Goal: Task Accomplishment & Management: Use online tool/utility

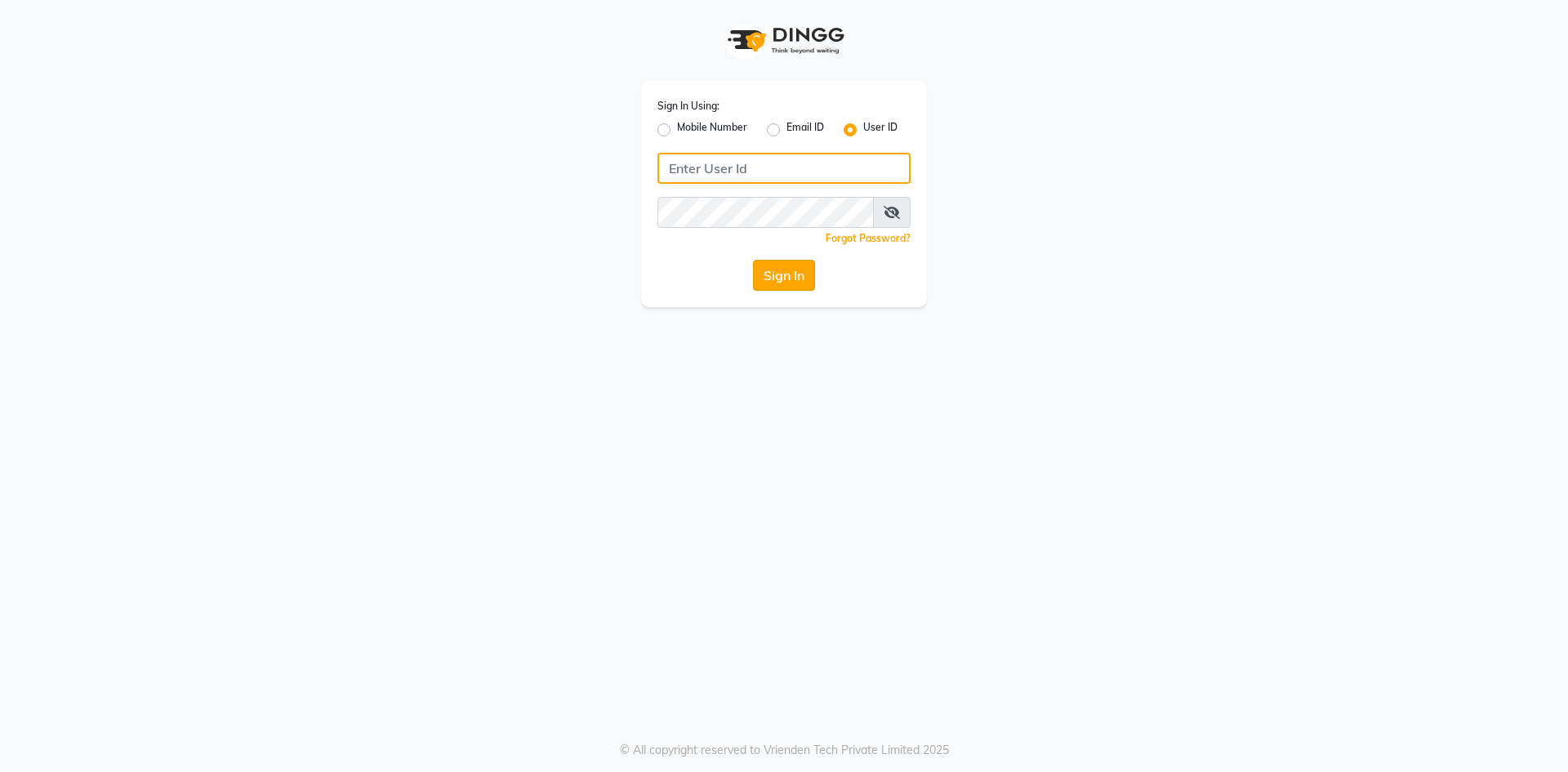
type input "haircafegold"
click at [775, 275] on button "Sign In" at bounding box center [784, 275] width 62 height 31
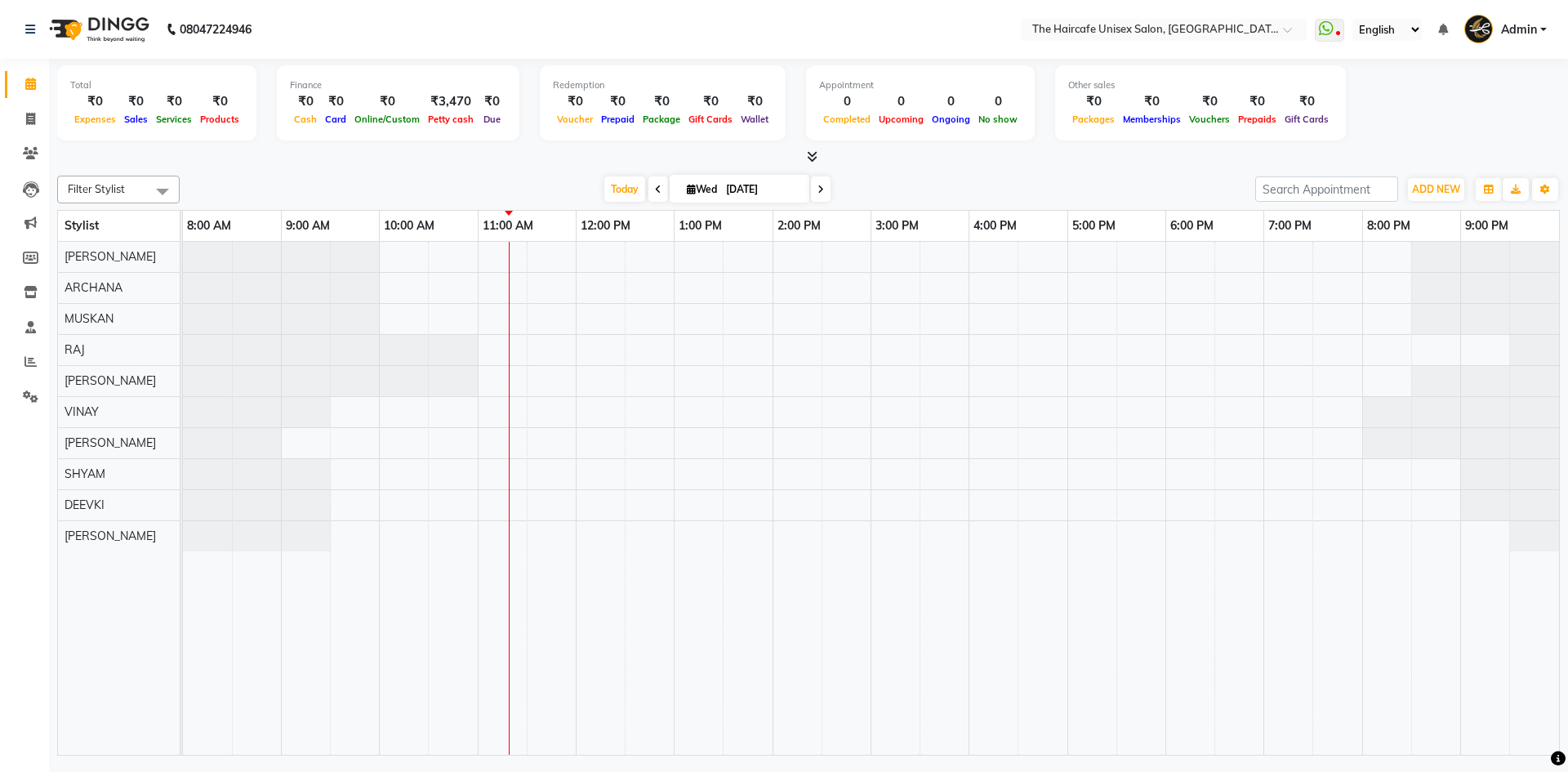
click at [808, 159] on icon at bounding box center [812, 156] width 11 height 12
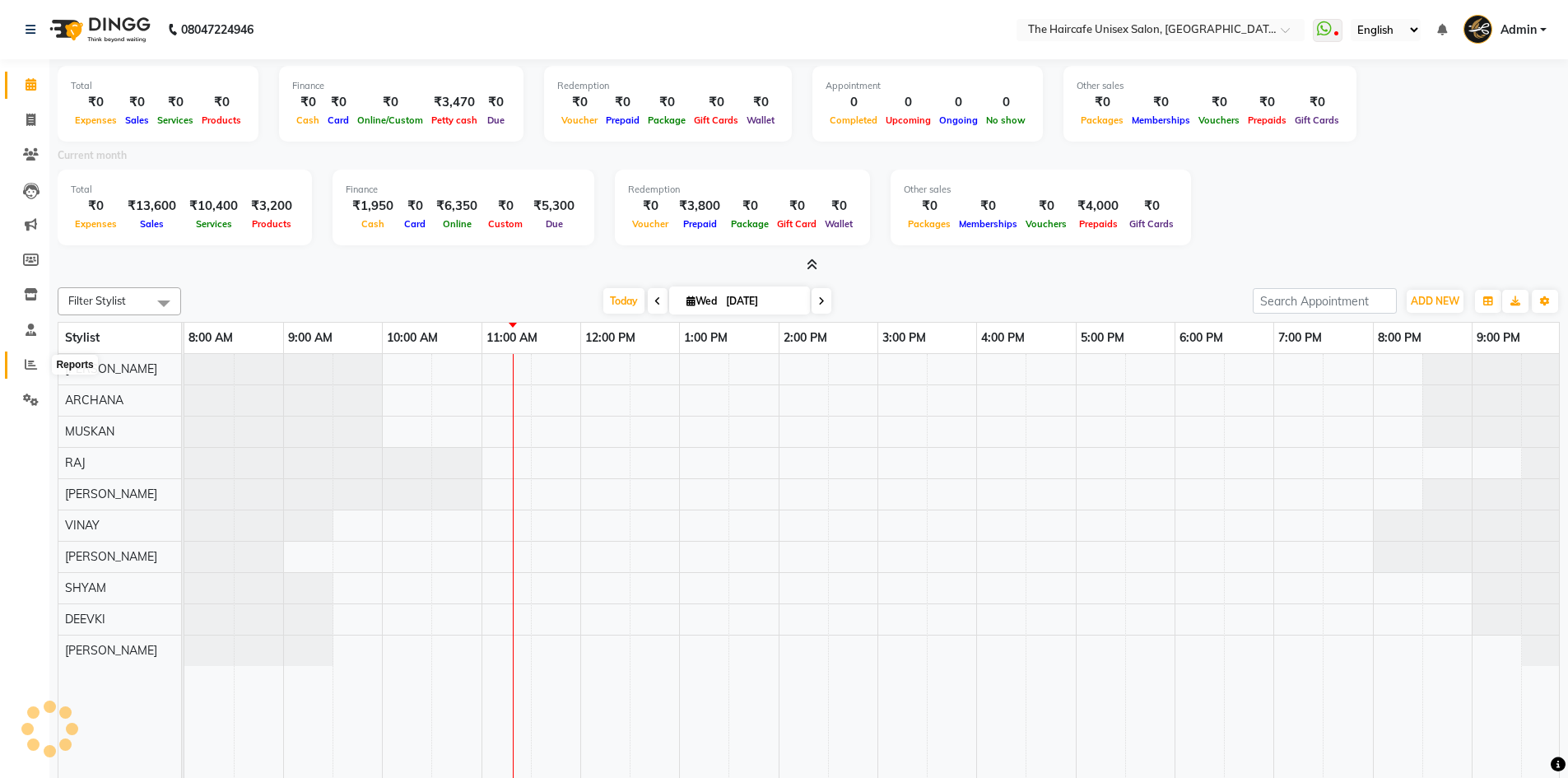
click at [33, 371] on span at bounding box center [31, 365] width 29 height 19
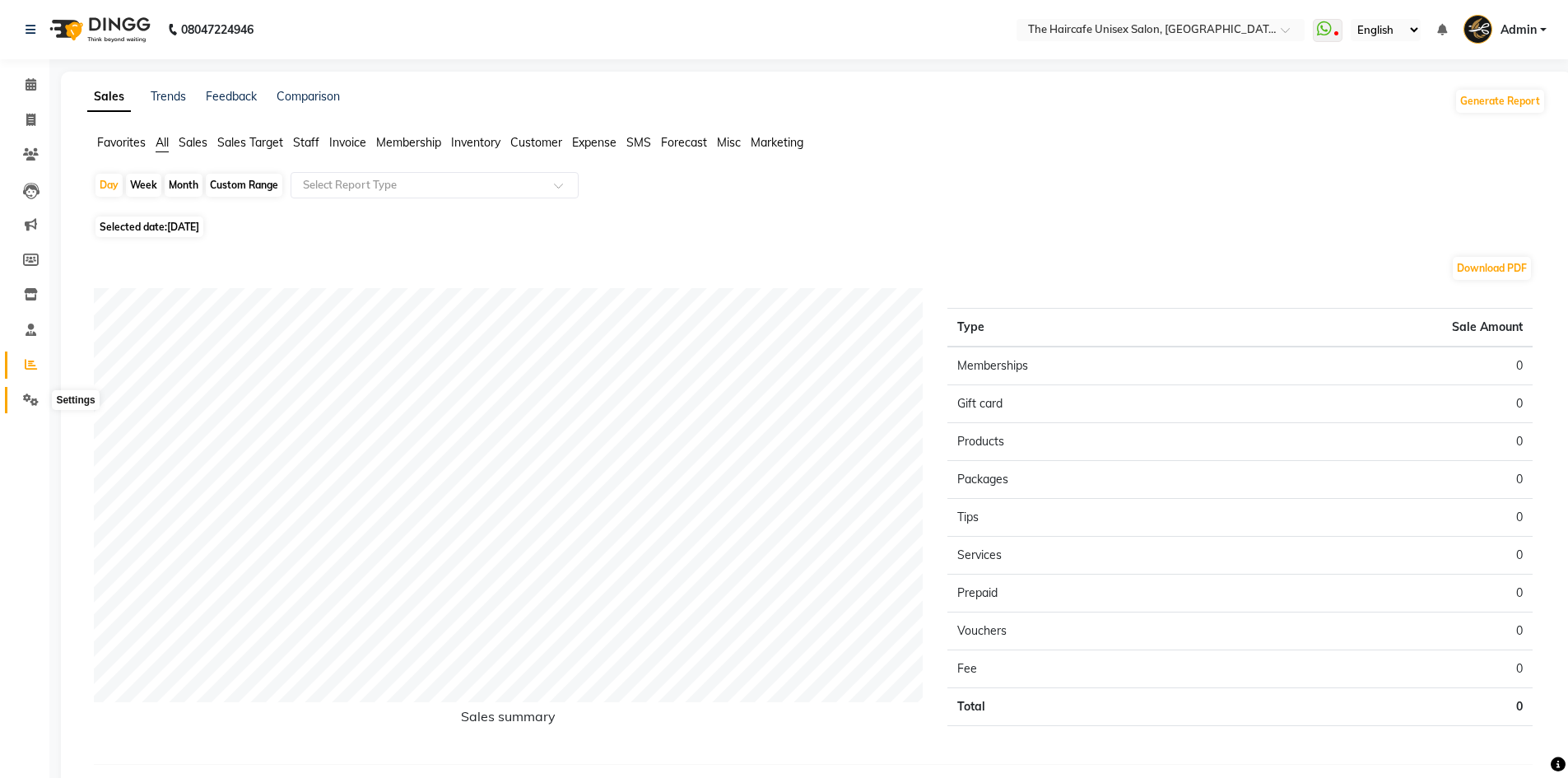
click at [31, 401] on icon at bounding box center [31, 400] width 16 height 12
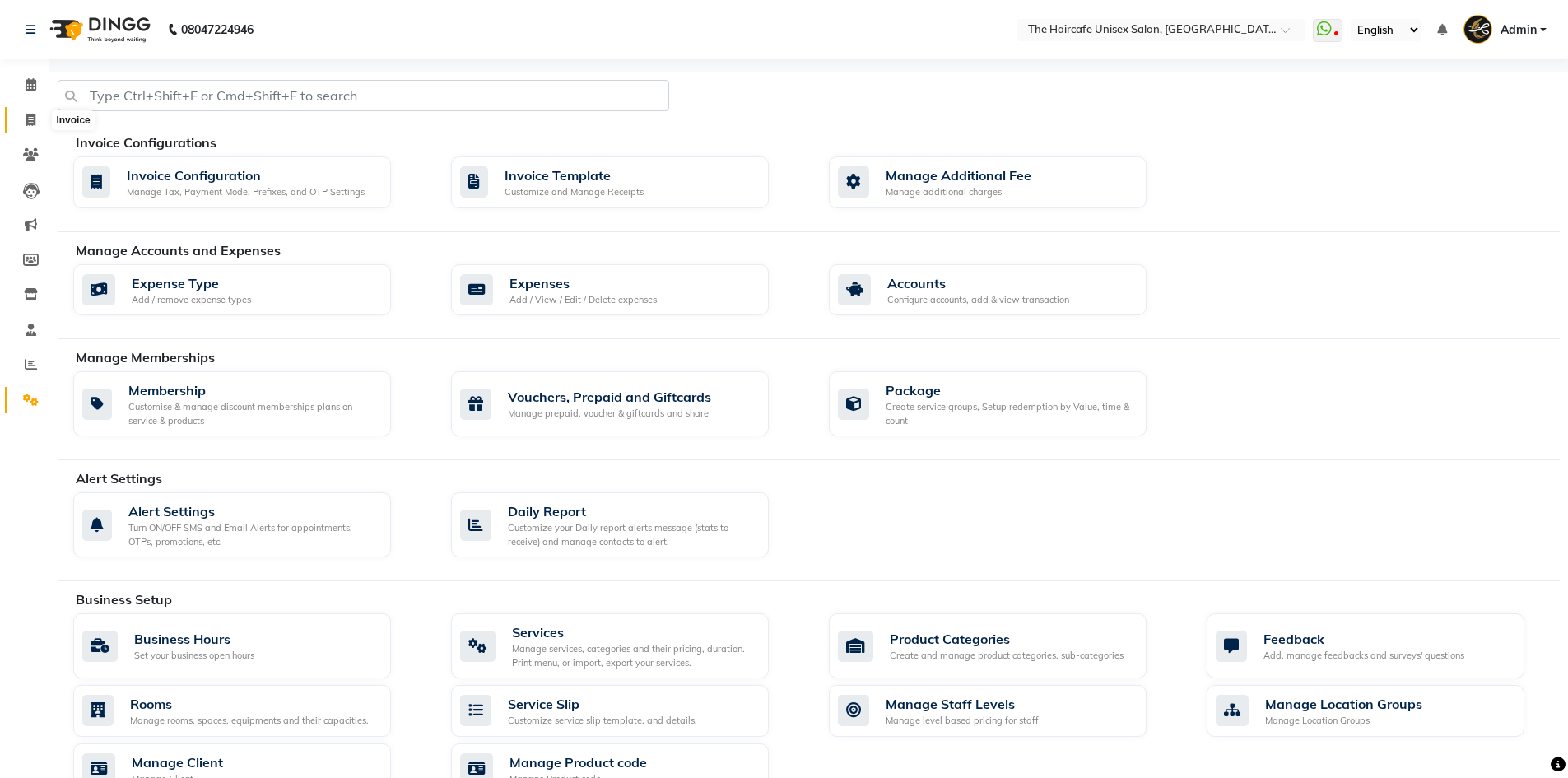
click at [21, 119] on span at bounding box center [31, 121] width 29 height 19
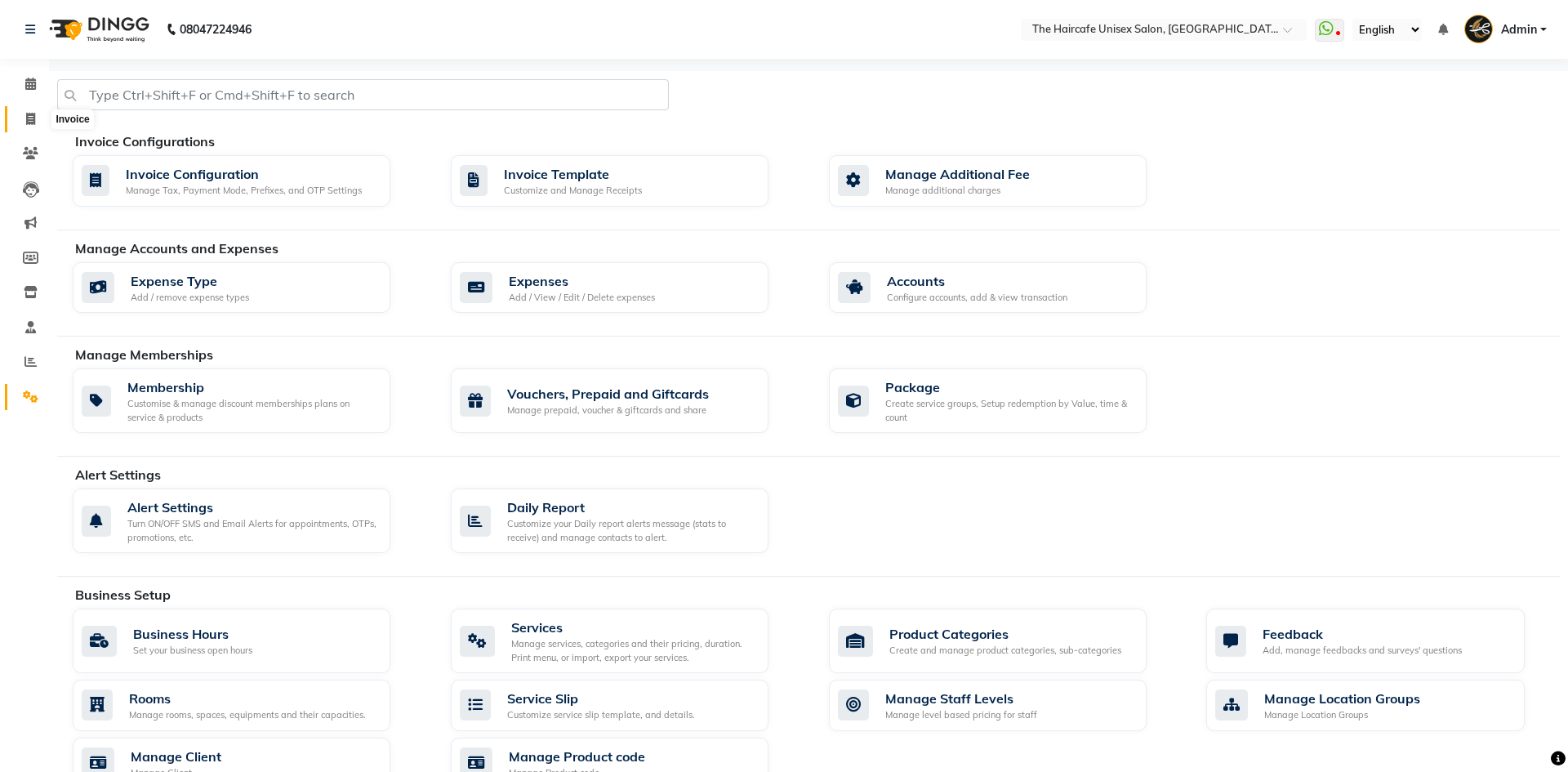
select select "7412"
select select "service"
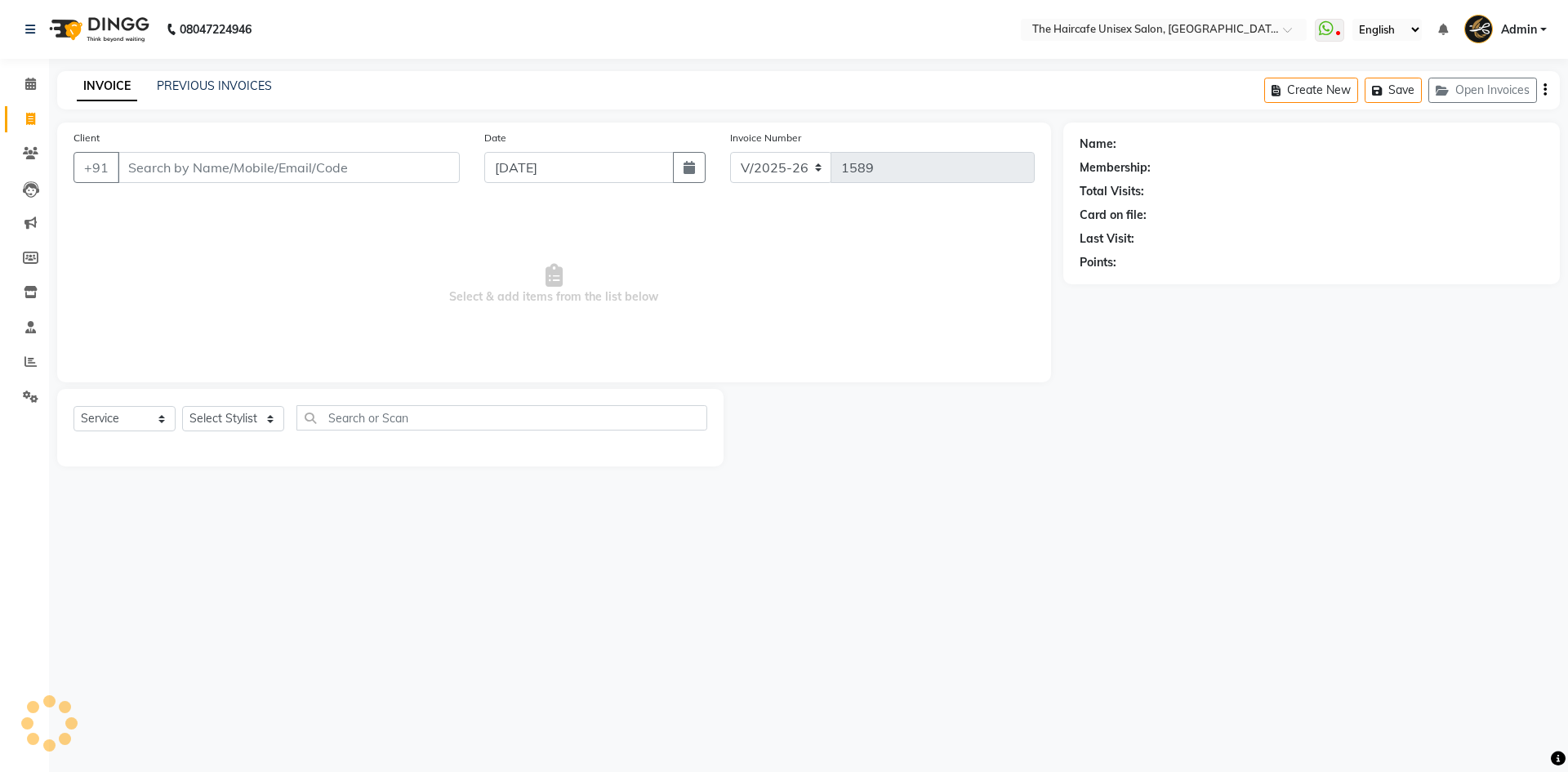
click at [194, 76] on div "INVOICE PREVIOUS INVOICES Create New Save Open Invoices" at bounding box center [809, 90] width 1502 height 39
click at [194, 87] on link "PREVIOUS INVOICES" at bounding box center [214, 86] width 116 height 15
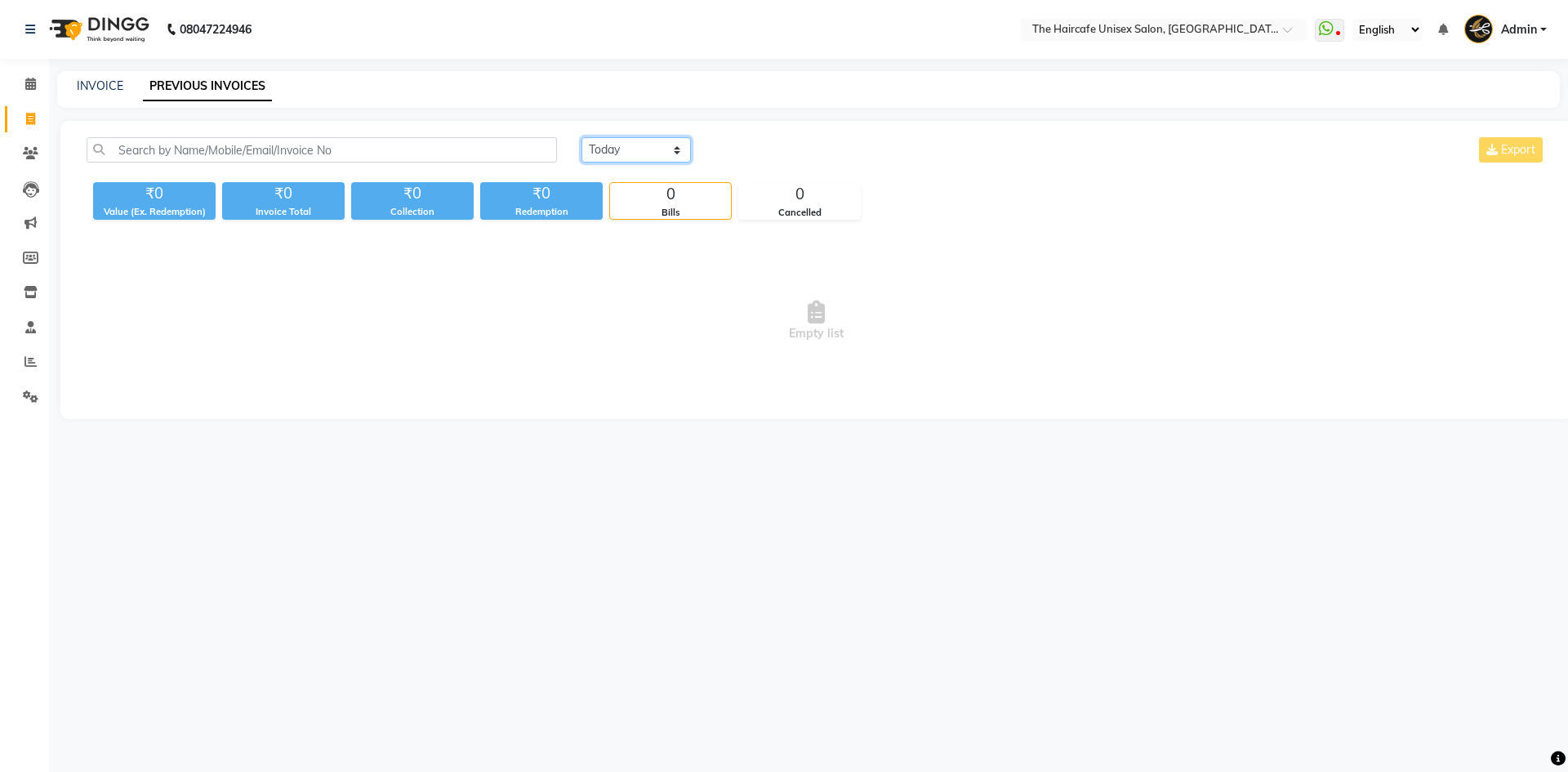
drag, startPoint x: 657, startPoint y: 143, endPoint x: 659, endPoint y: 151, distance: 8.2
click at [659, 143] on select "[DATE] [DATE] Custom Range" at bounding box center [637, 149] width 110 height 25
select select "[DATE]"
click at [582, 137] on select "[DATE] [DATE] Custom Range" at bounding box center [637, 149] width 110 height 25
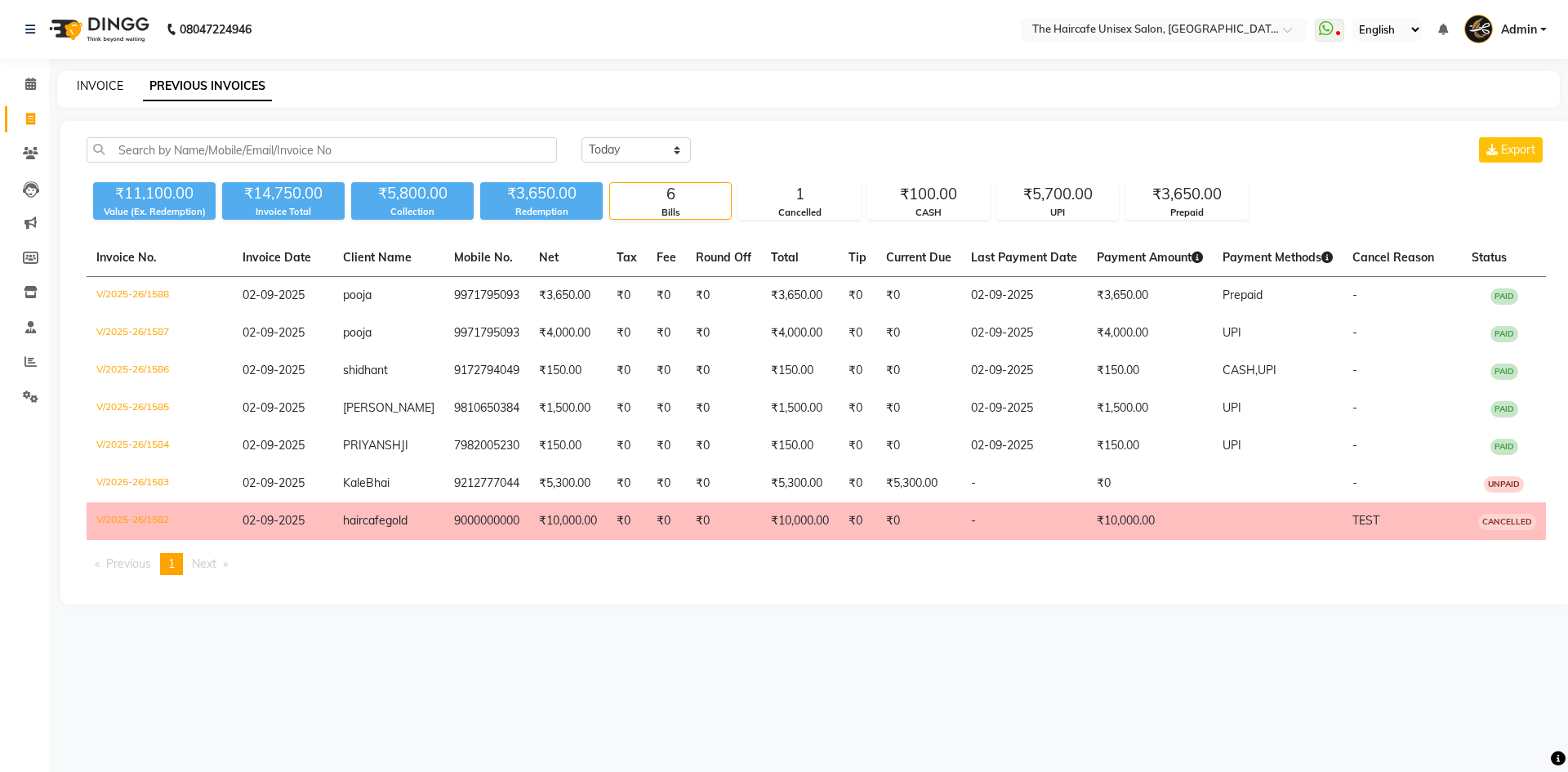
click at [101, 86] on link "INVOICE" at bounding box center [100, 86] width 47 height 15
select select "7412"
select select "service"
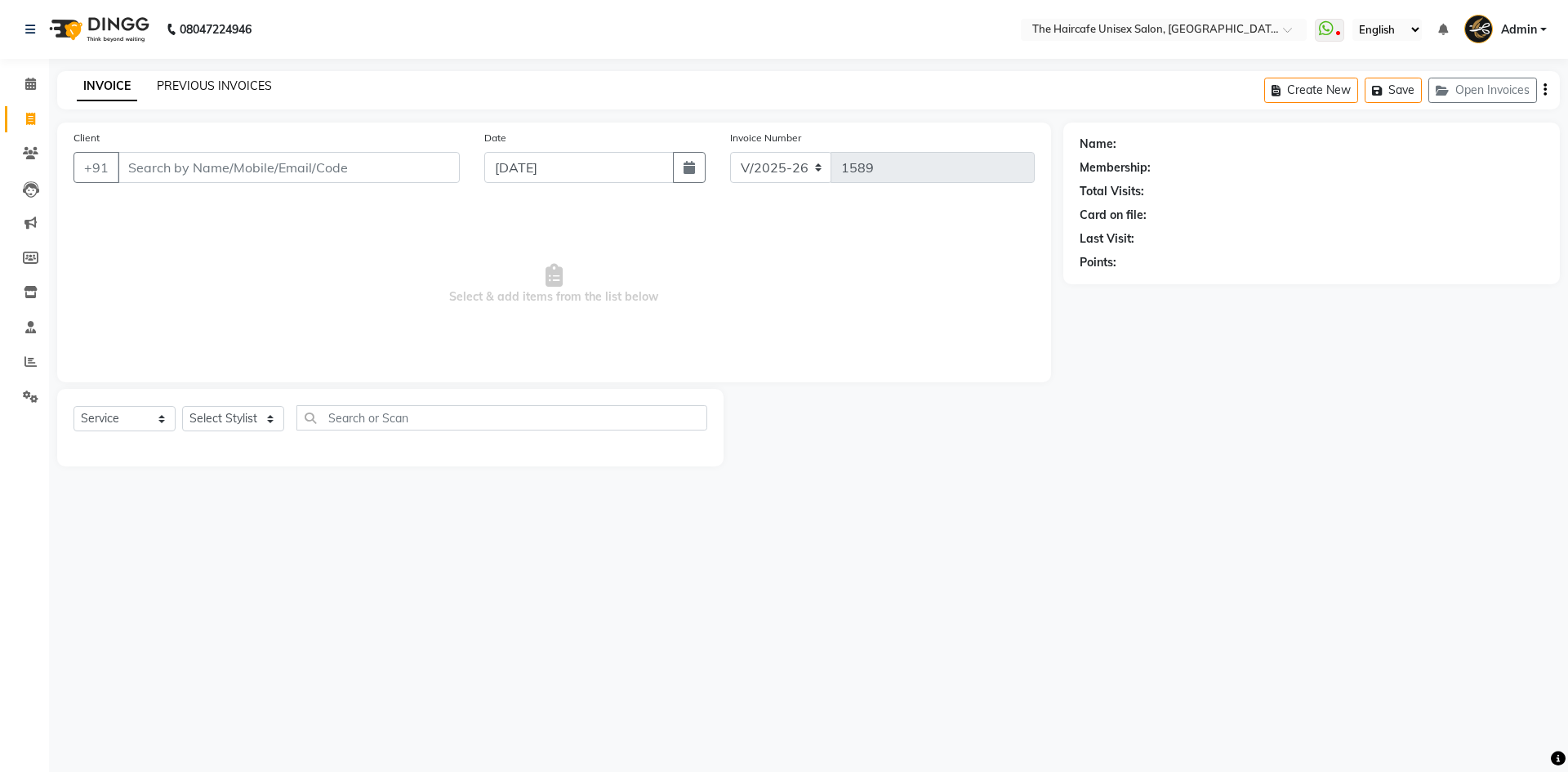
click at [211, 92] on link "PREVIOUS INVOICES" at bounding box center [214, 86] width 116 height 15
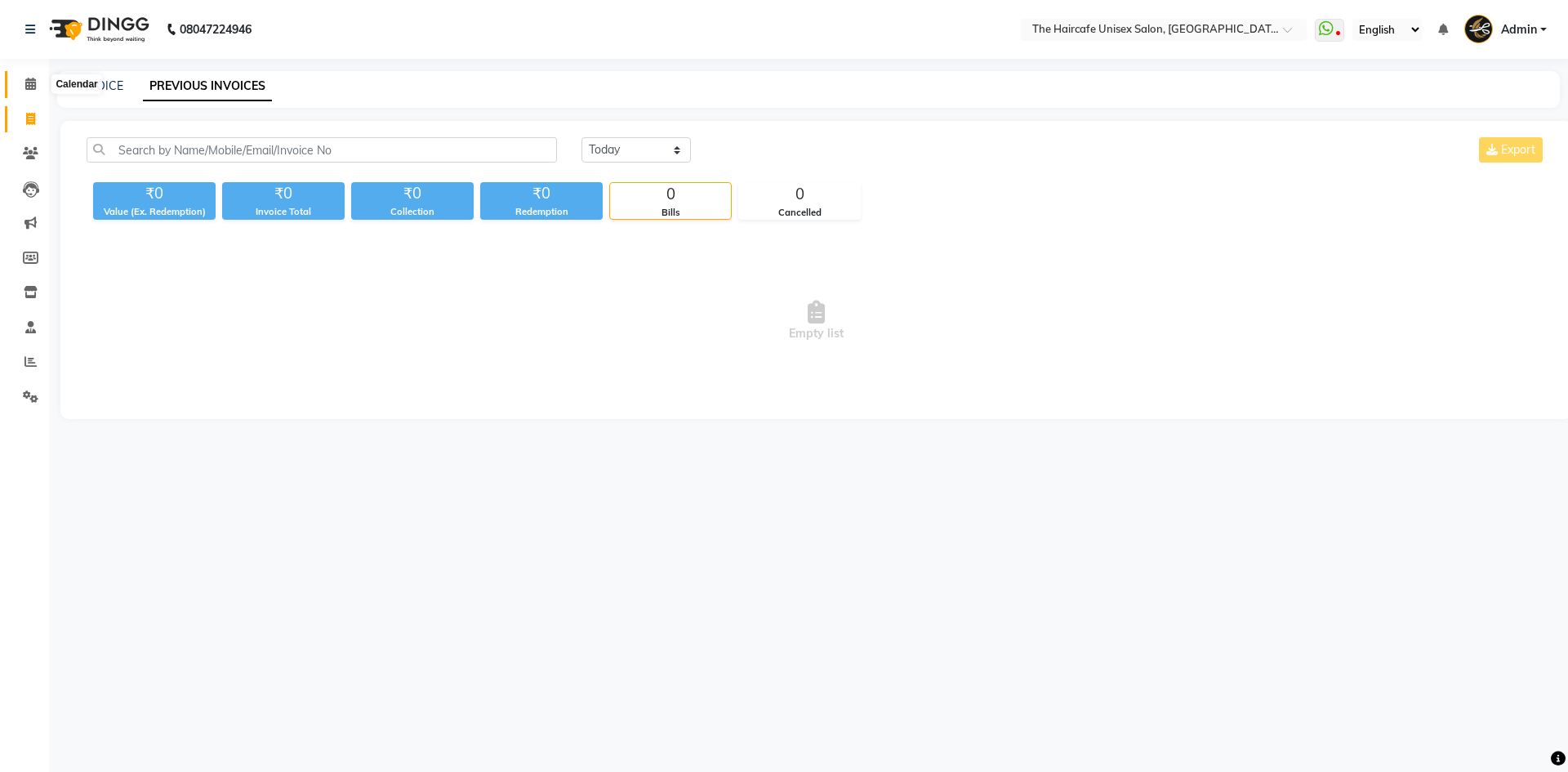
click at [29, 93] on span at bounding box center [30, 84] width 29 height 19
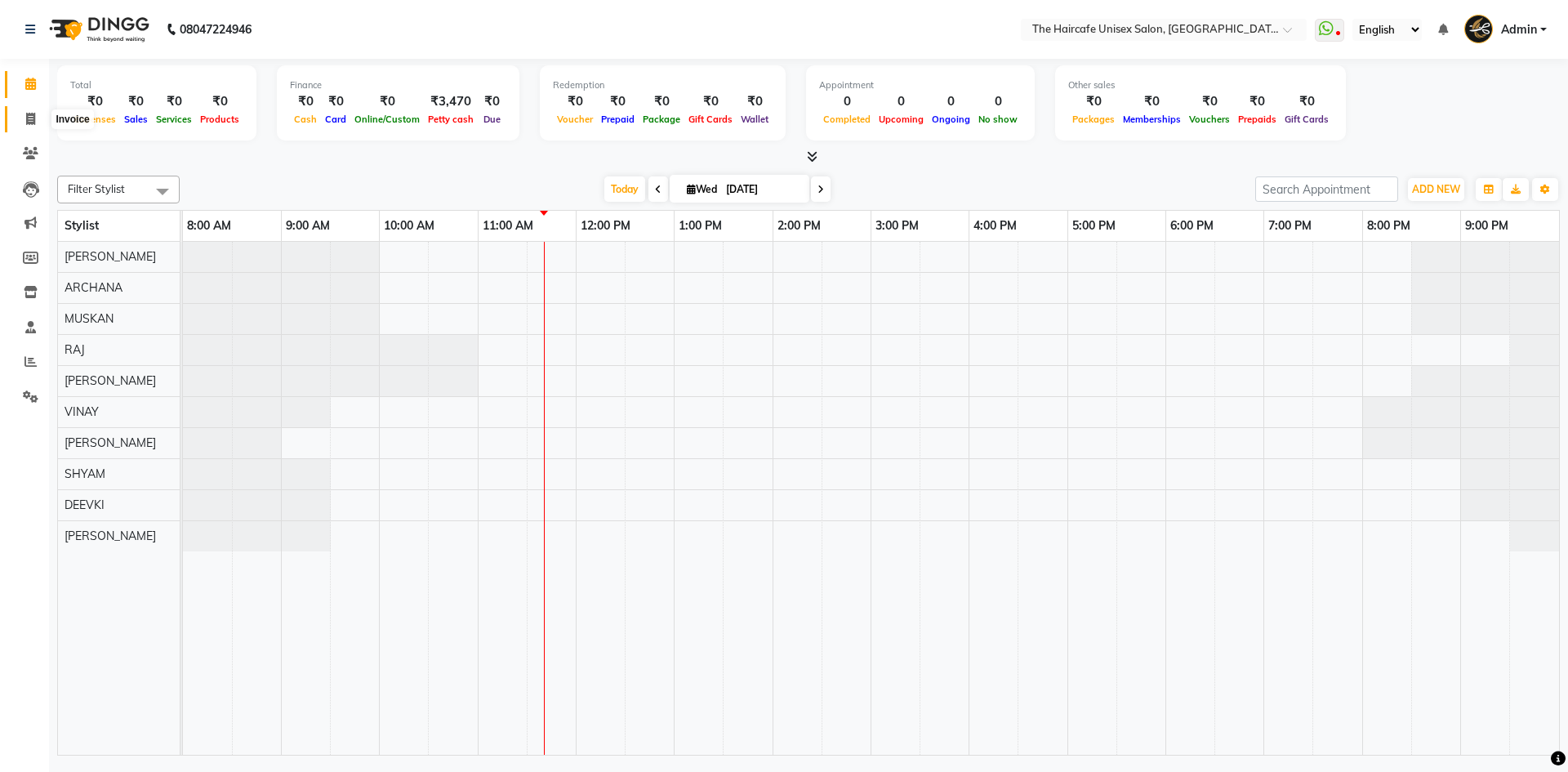
click at [34, 115] on icon at bounding box center [30, 119] width 9 height 12
select select "7412"
select select "service"
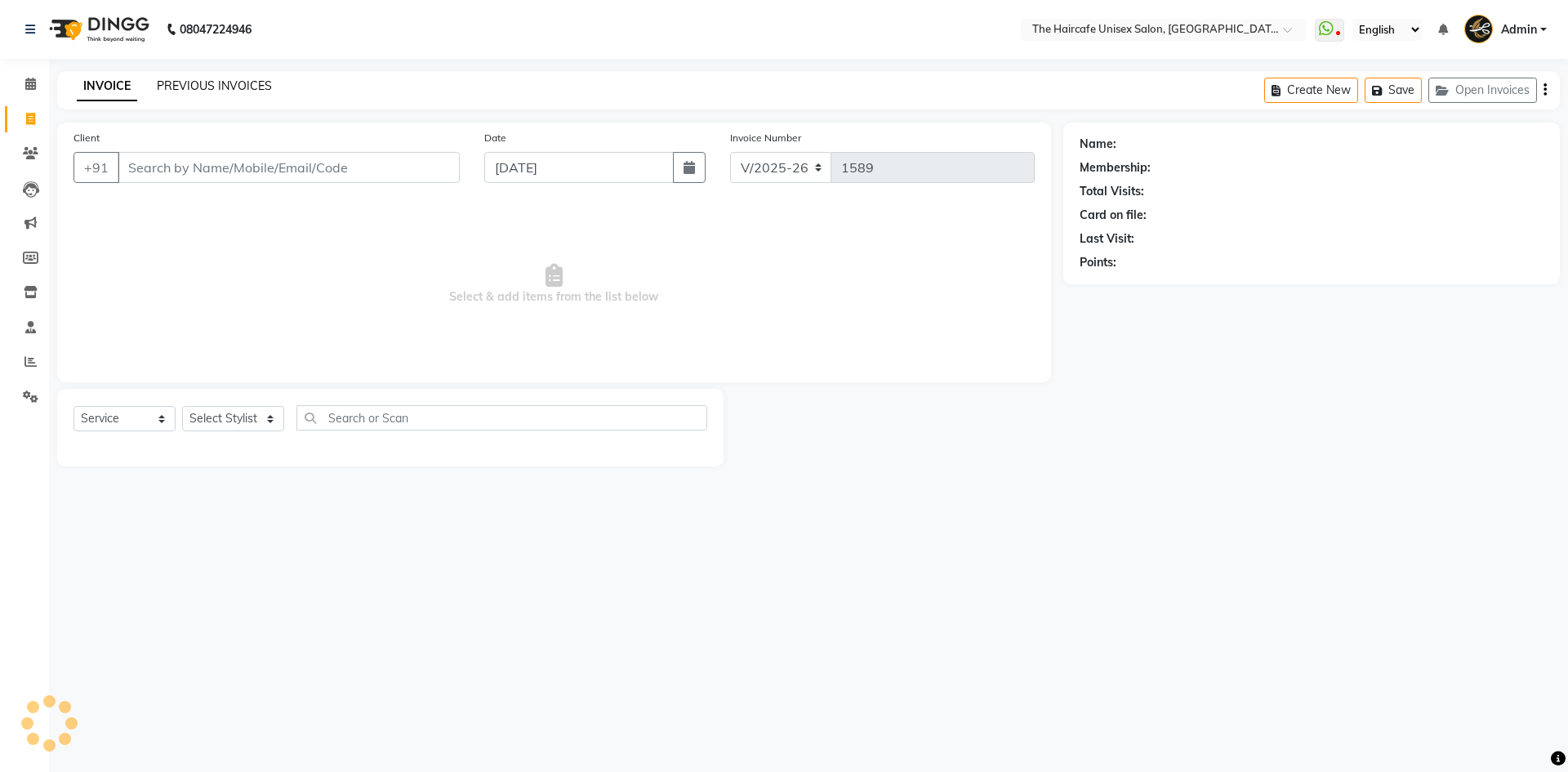
click at [180, 84] on link "PREVIOUS INVOICES" at bounding box center [214, 86] width 116 height 15
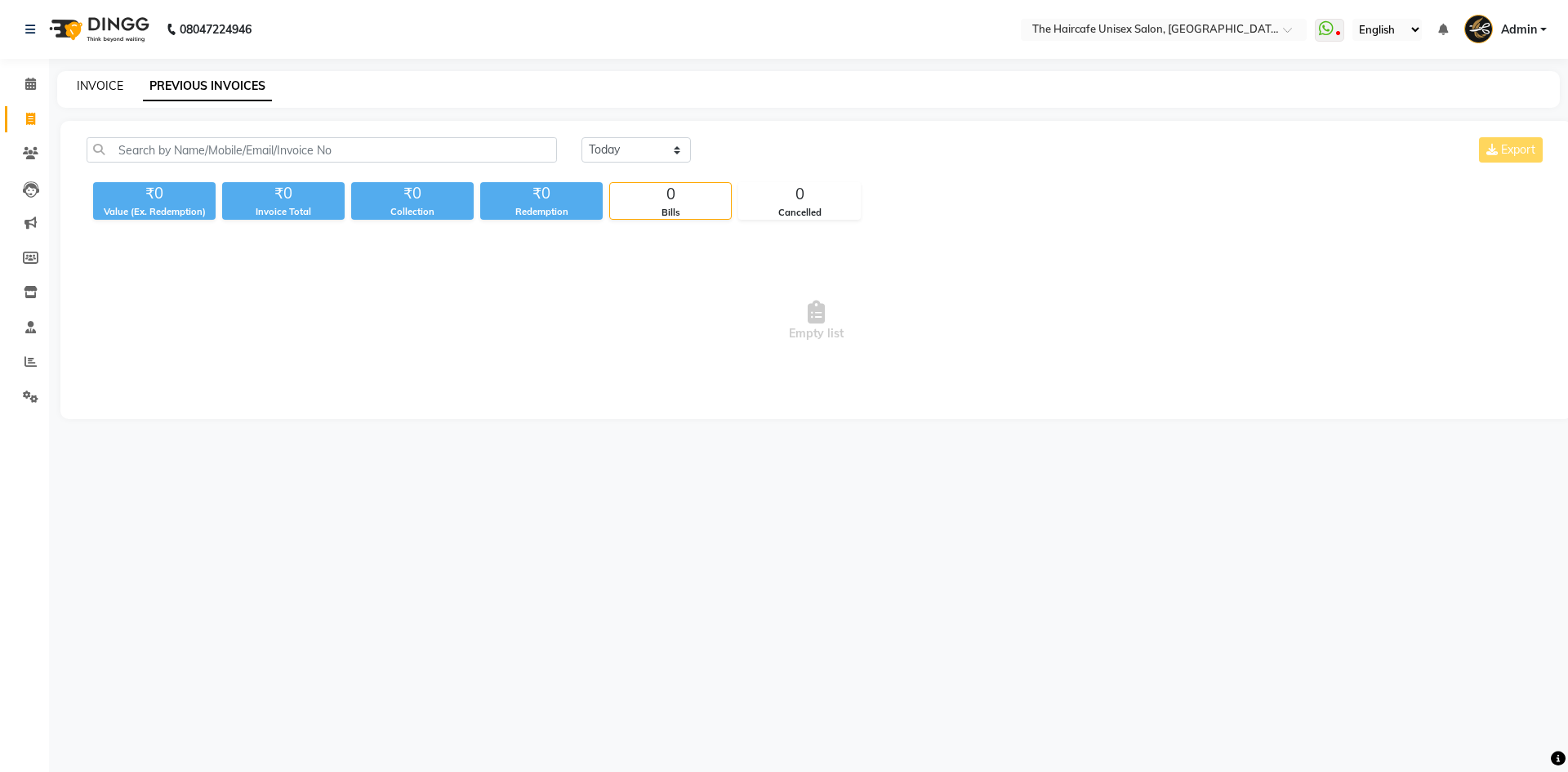
click at [102, 93] on link "INVOICE" at bounding box center [100, 86] width 47 height 15
select select "7412"
select select "service"
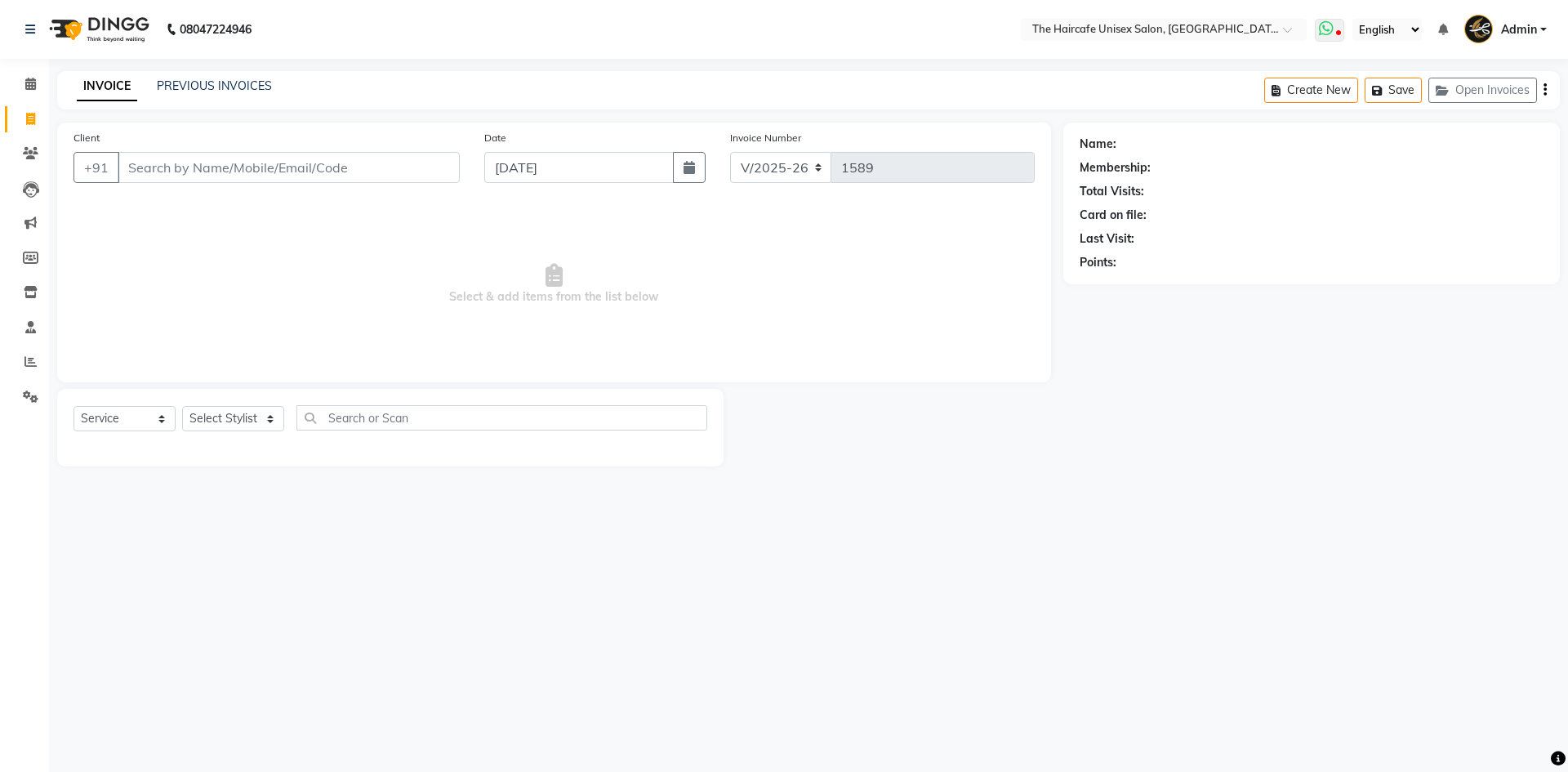
click at [1339, 26] on span at bounding box center [1330, 30] width 29 height 23
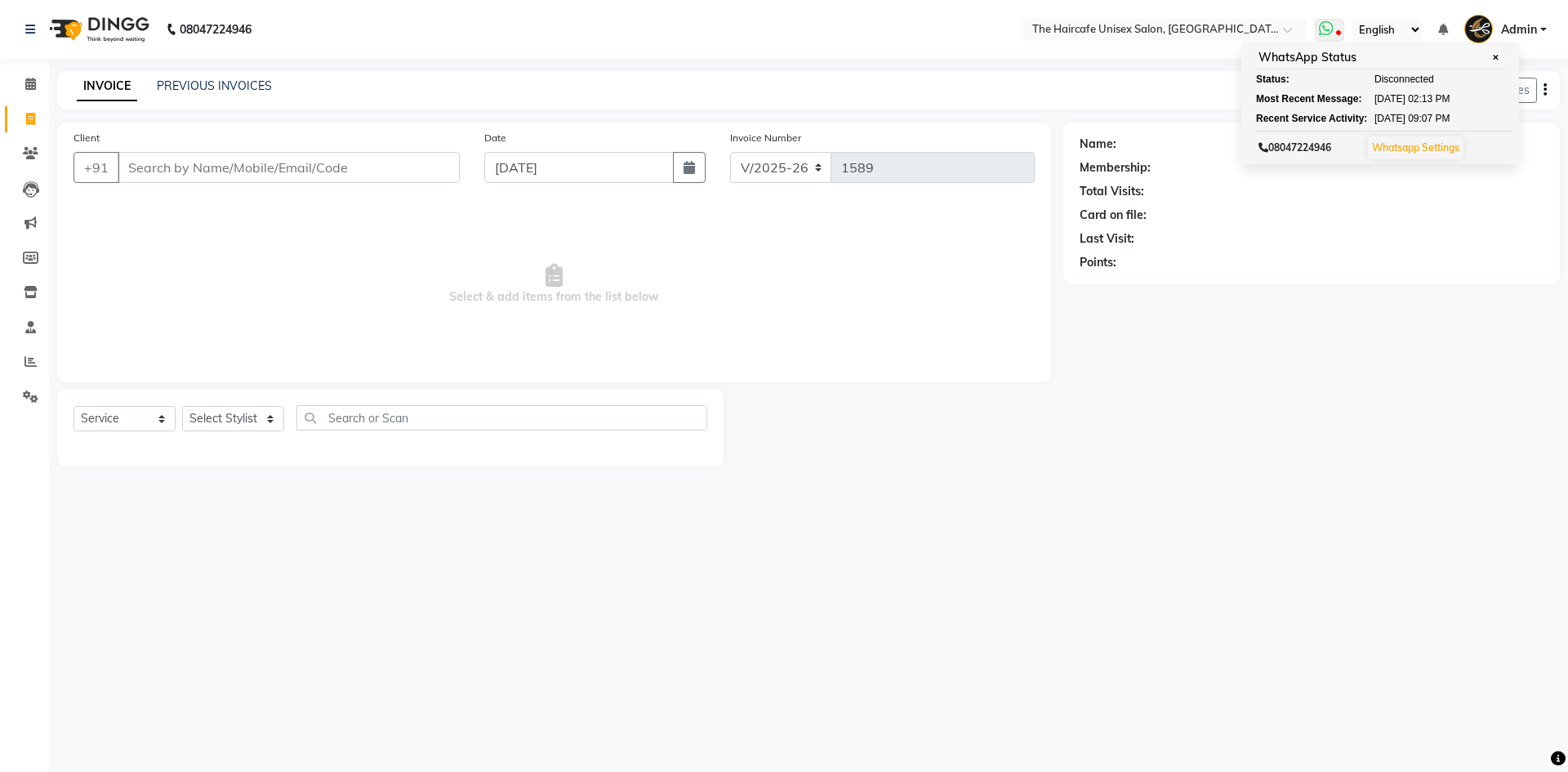
click at [1333, 27] on icon at bounding box center [1326, 29] width 15 height 16
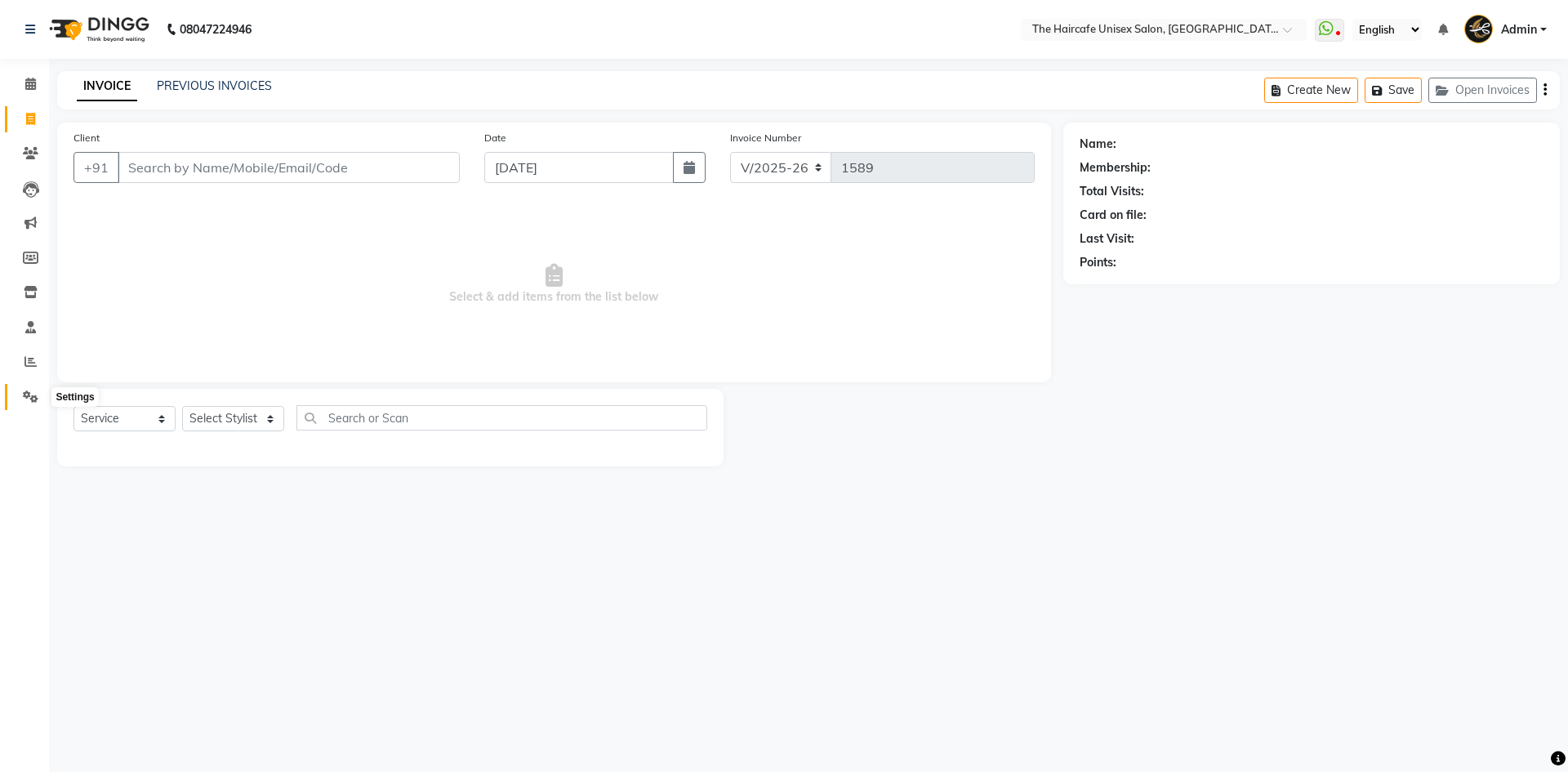
click at [24, 397] on icon at bounding box center [30, 397] width 16 height 12
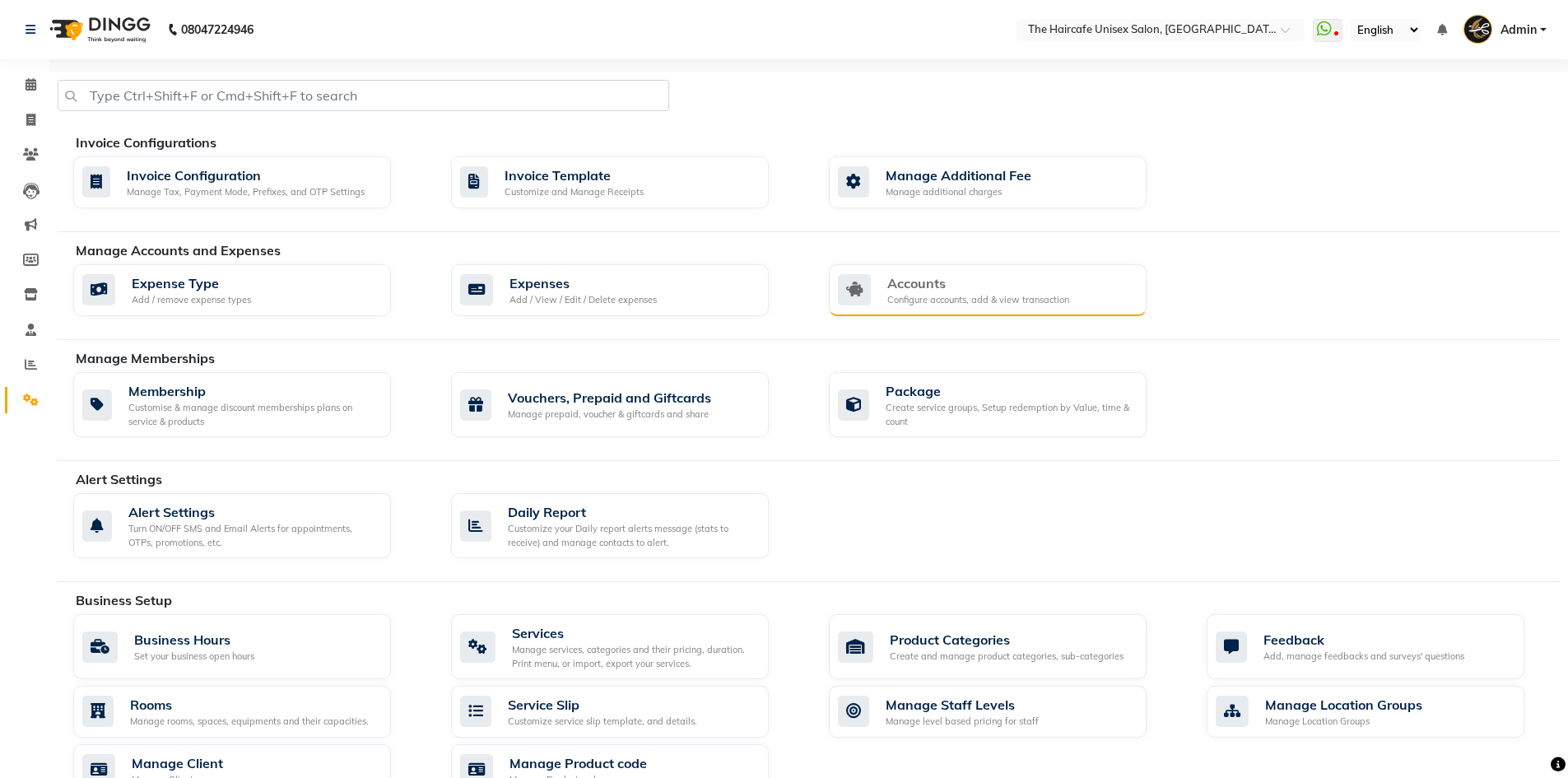
click at [906, 280] on div "Accounts" at bounding box center [978, 283] width 182 height 20
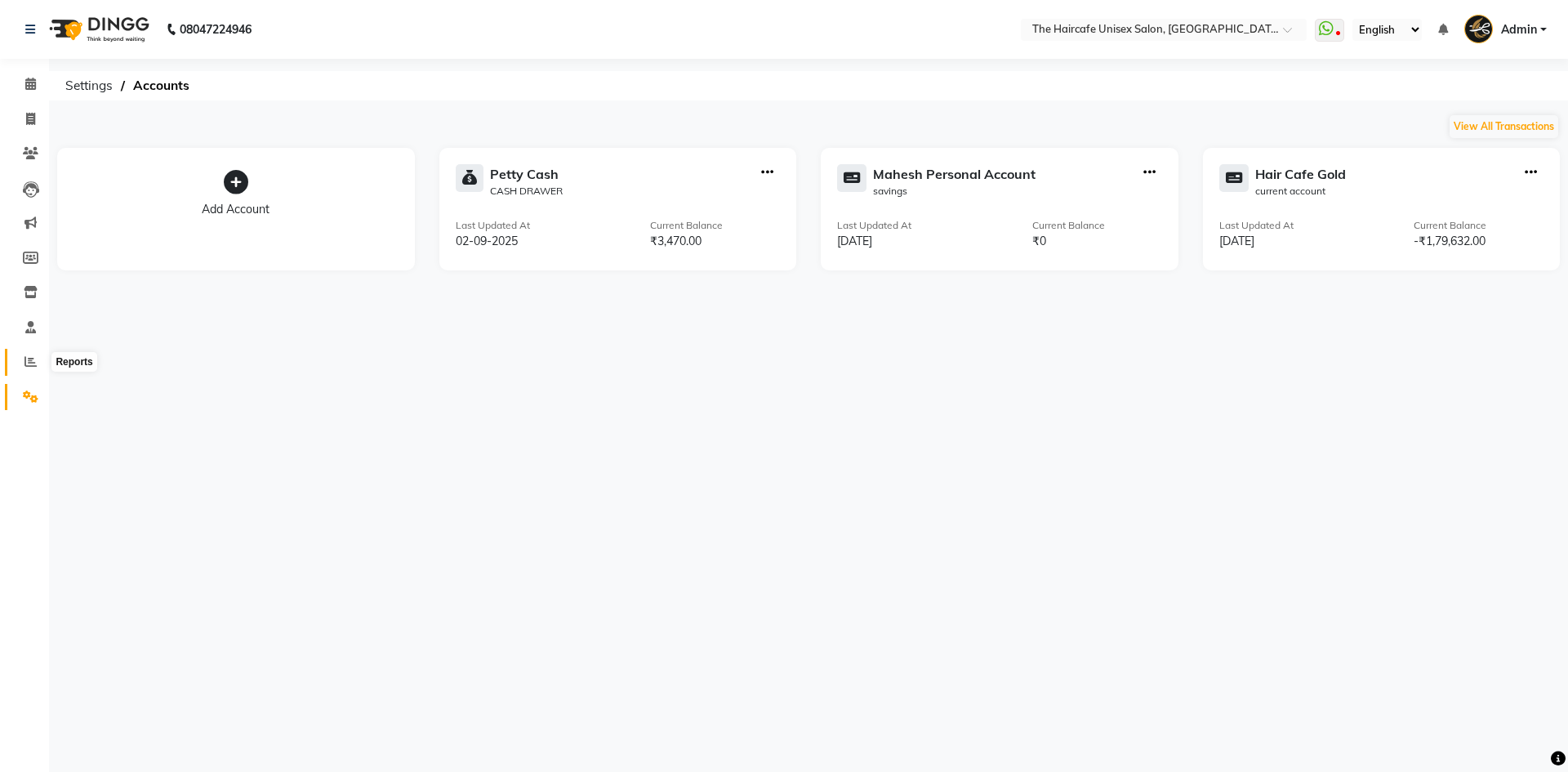
click at [34, 360] on icon at bounding box center [30, 361] width 12 height 12
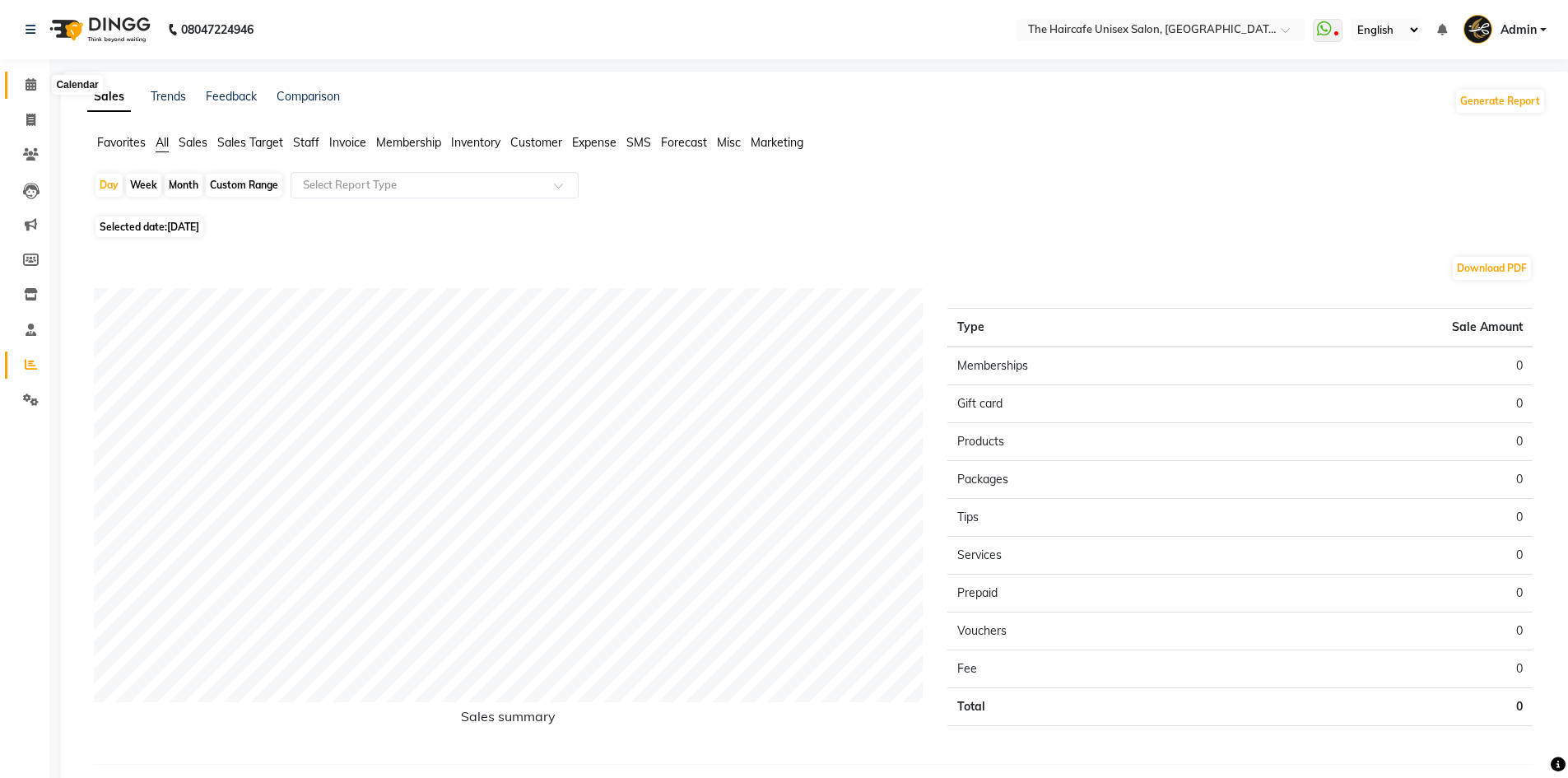
click at [33, 77] on span at bounding box center [31, 85] width 29 height 19
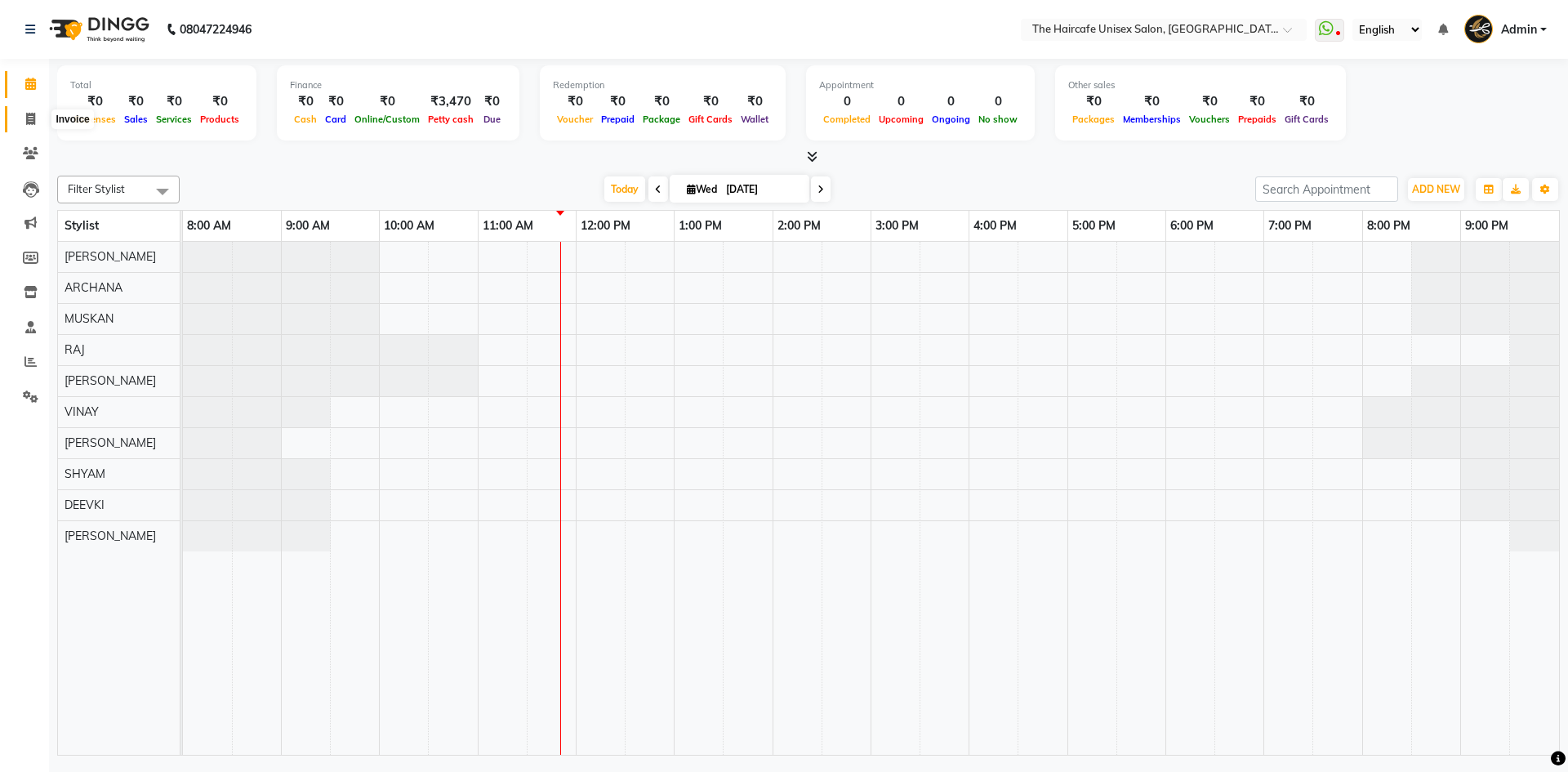
click at [35, 113] on icon at bounding box center [30, 119] width 9 height 12
select select "service"
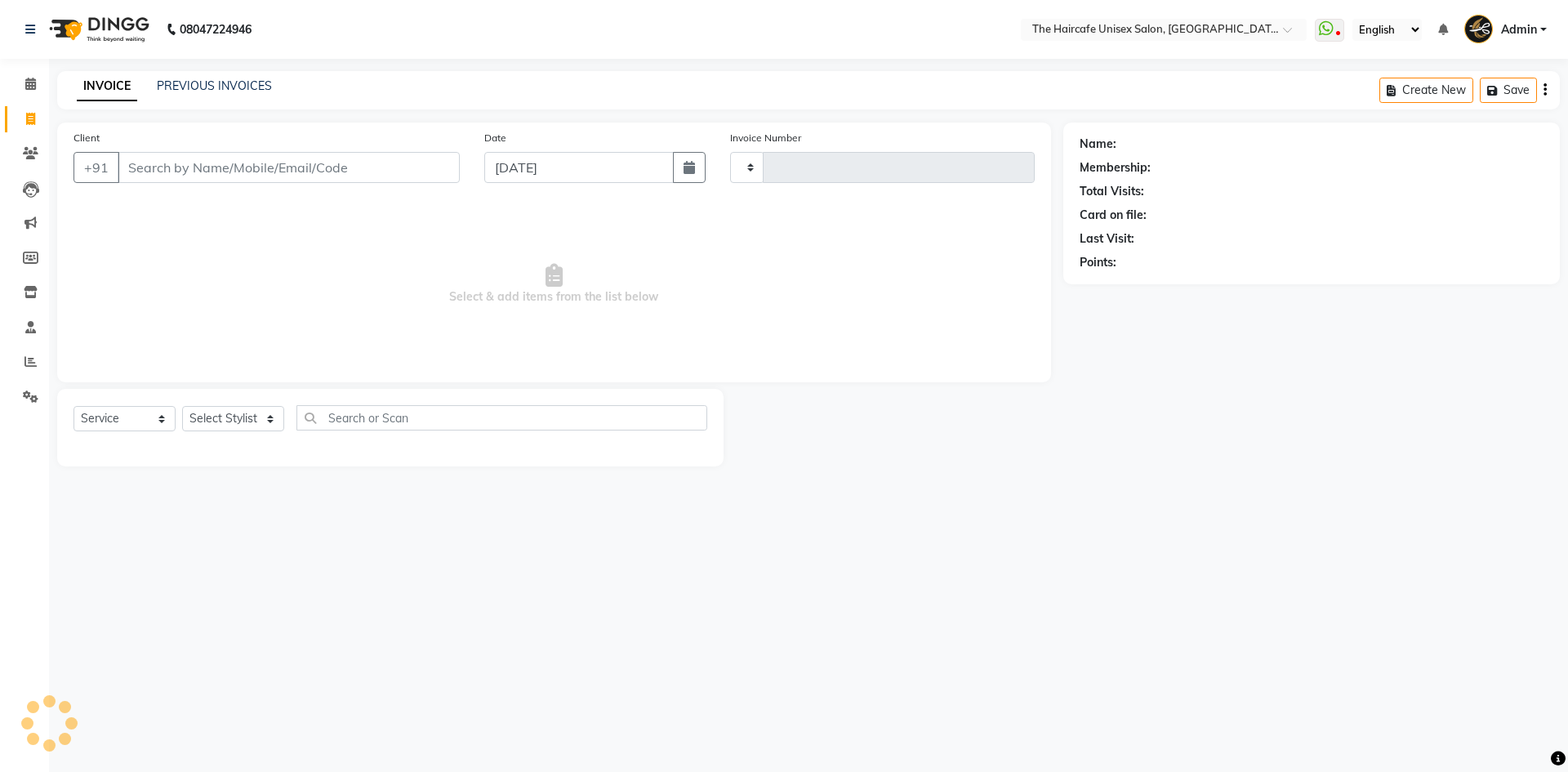
type input "1589"
select select "7412"
click at [179, 84] on link "PREVIOUS INVOICES" at bounding box center [214, 86] width 116 height 15
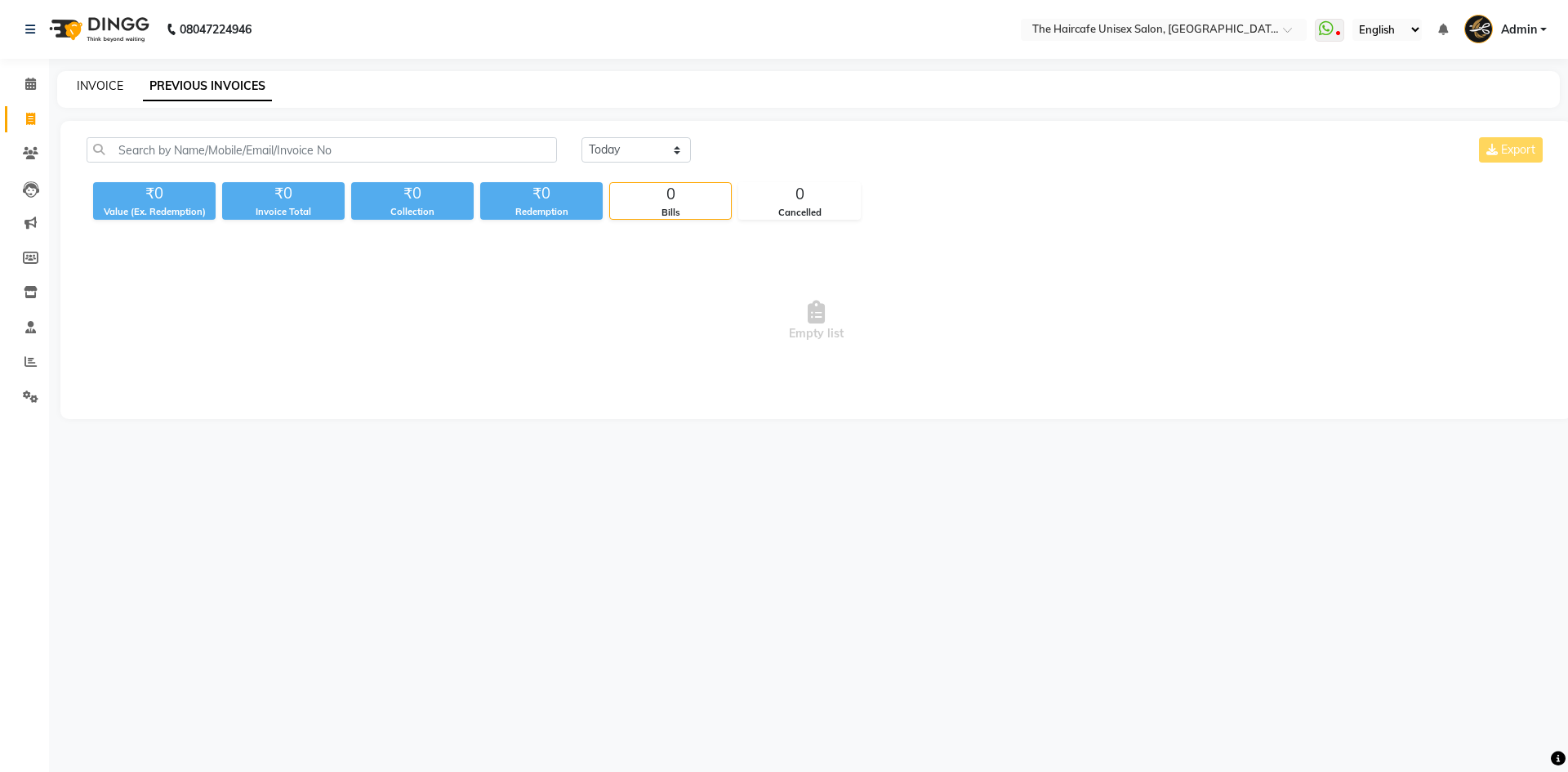
click at [113, 85] on link "INVOICE" at bounding box center [100, 86] width 47 height 15
select select "7412"
select select "service"
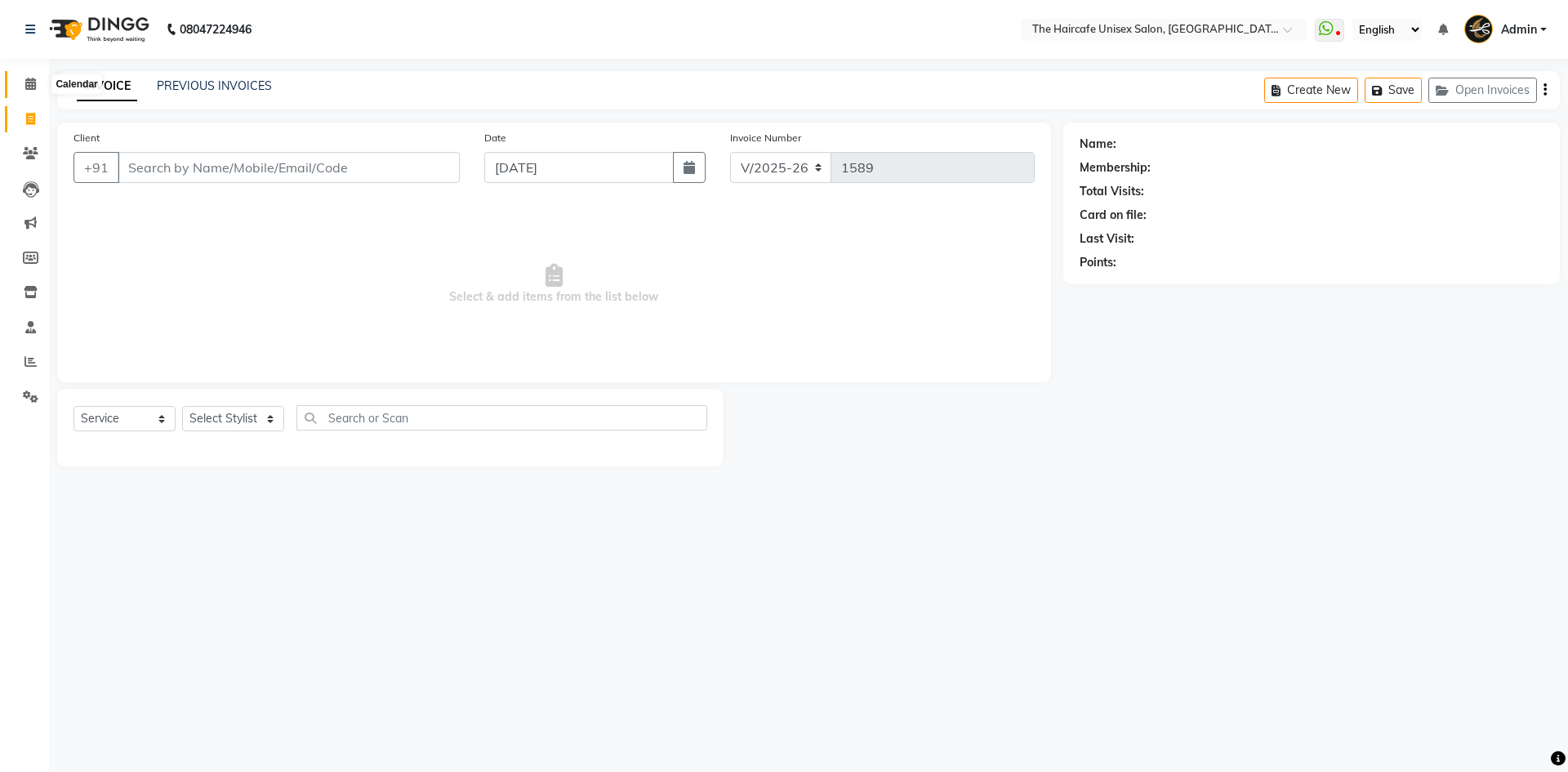
click at [29, 89] on icon at bounding box center [30, 84] width 11 height 12
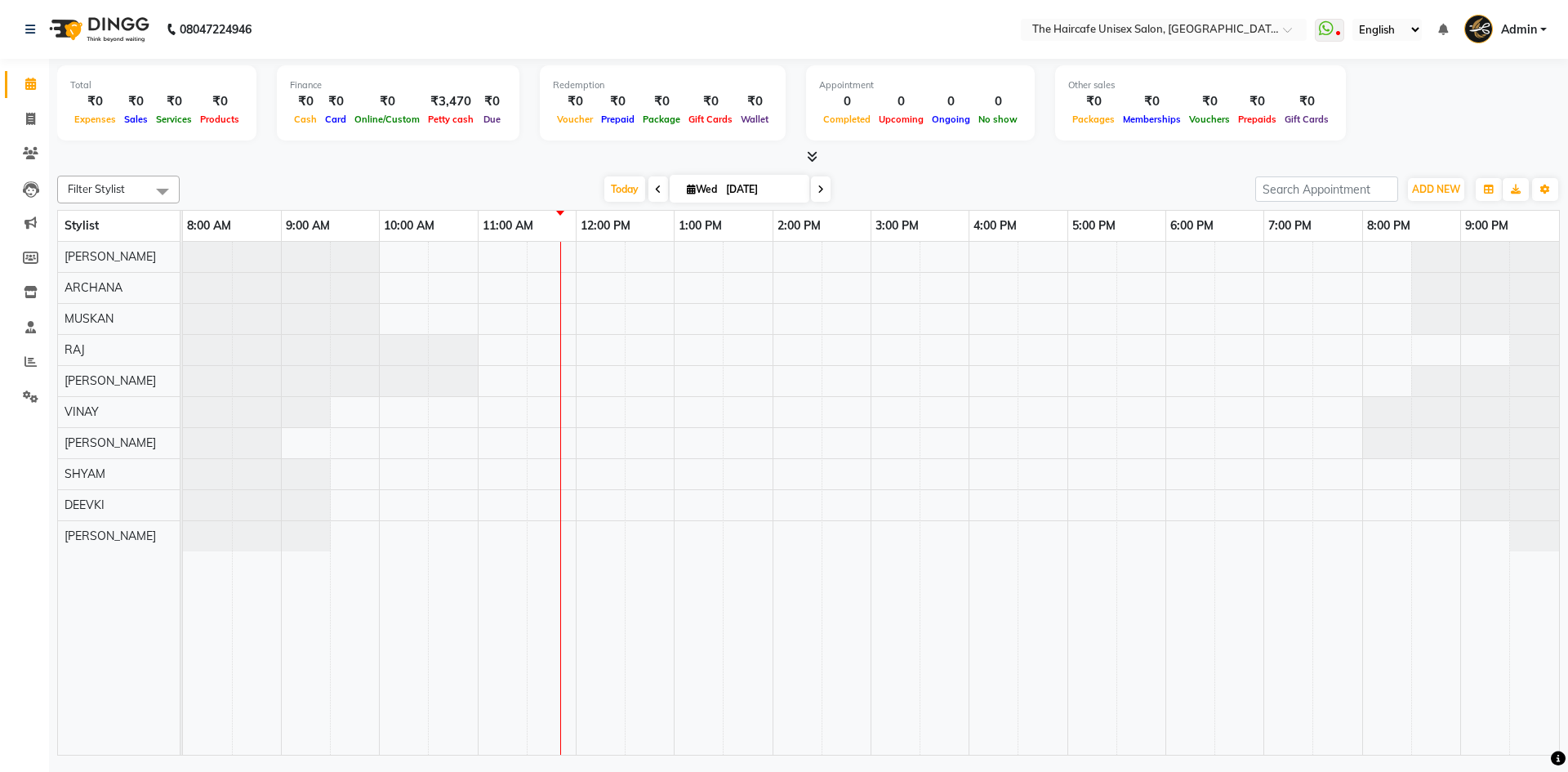
click at [811, 157] on icon at bounding box center [812, 156] width 11 height 12
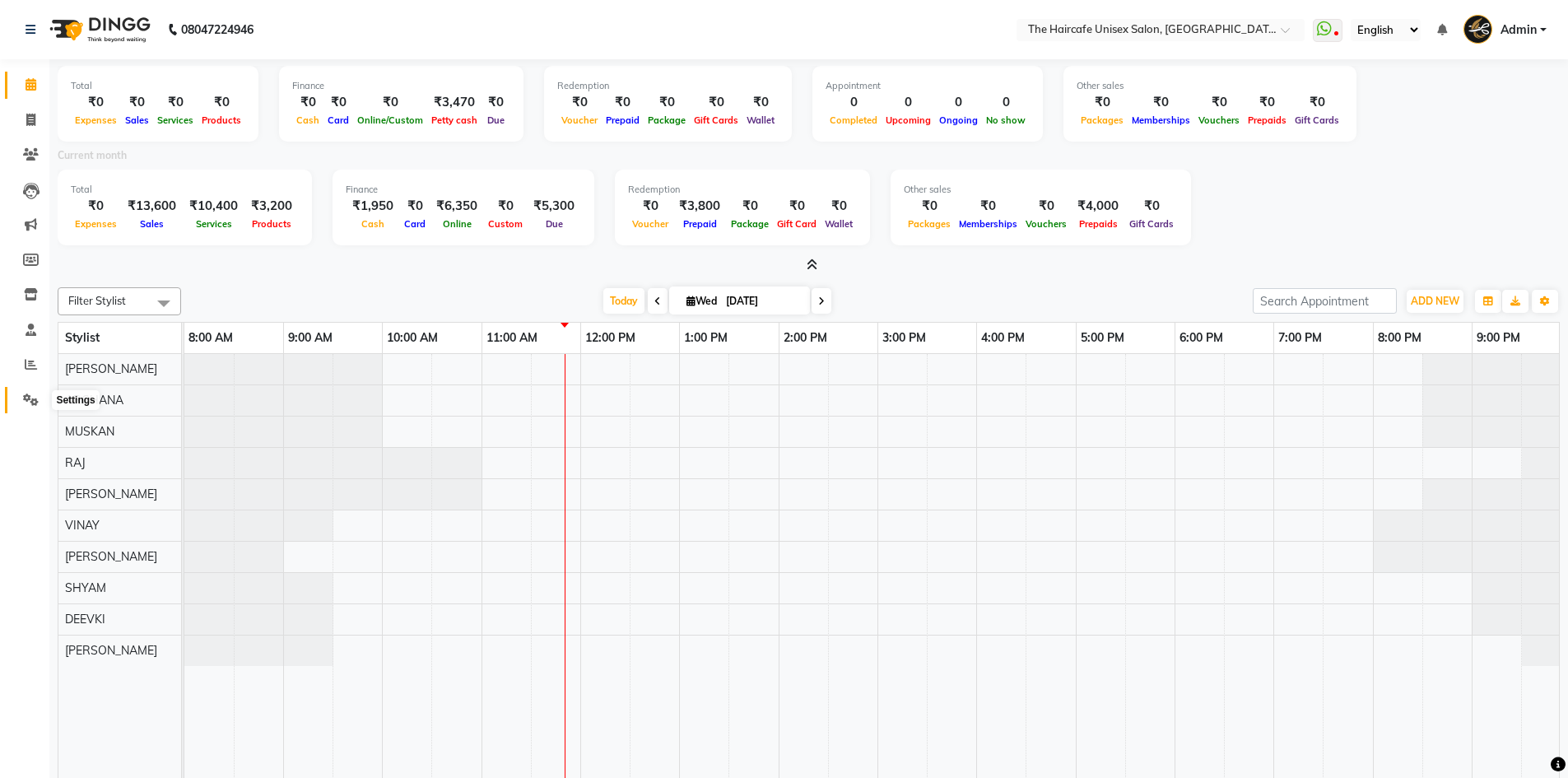
click at [31, 397] on icon at bounding box center [31, 400] width 16 height 12
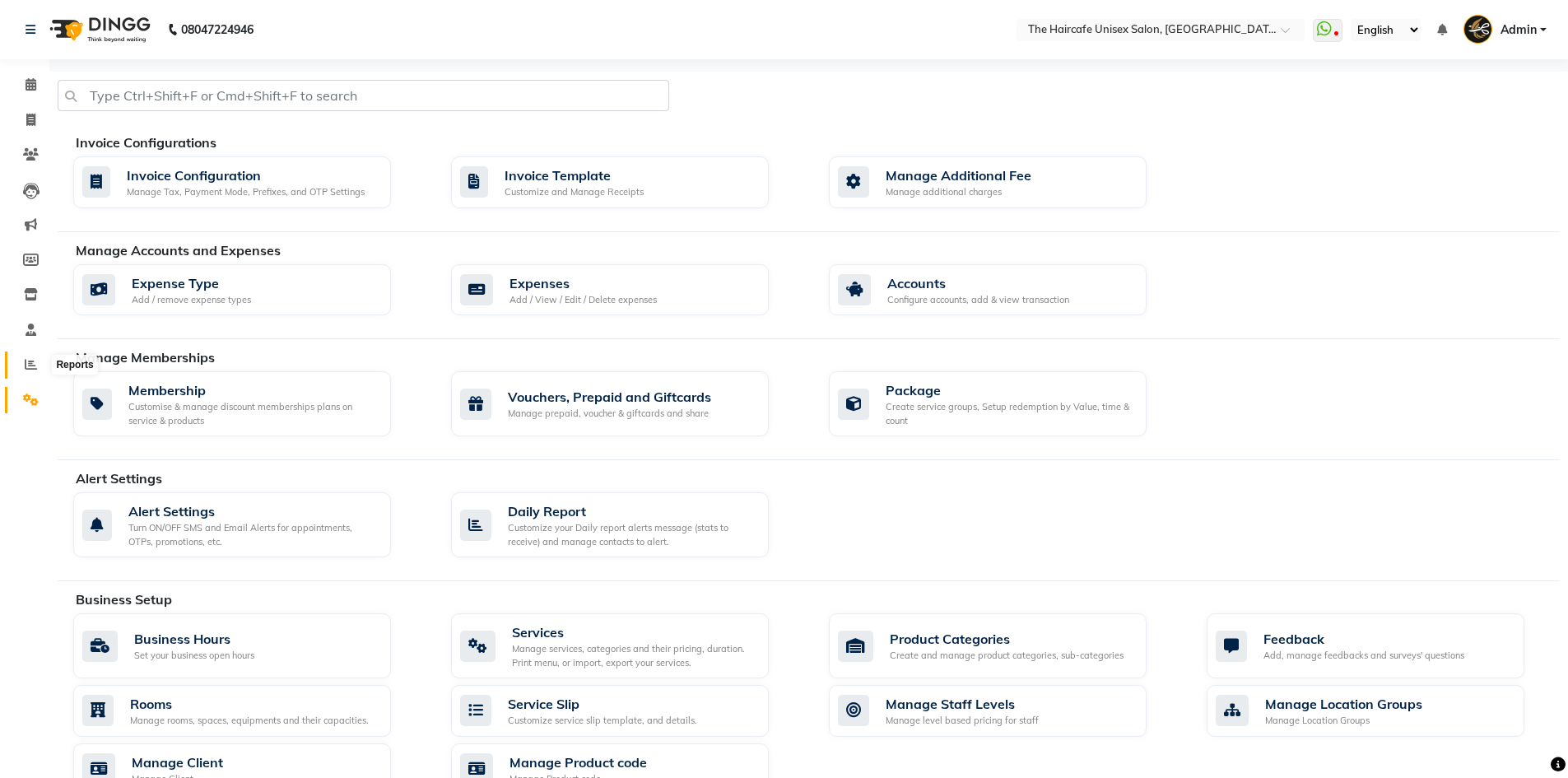
click at [29, 365] on icon at bounding box center [31, 364] width 12 height 12
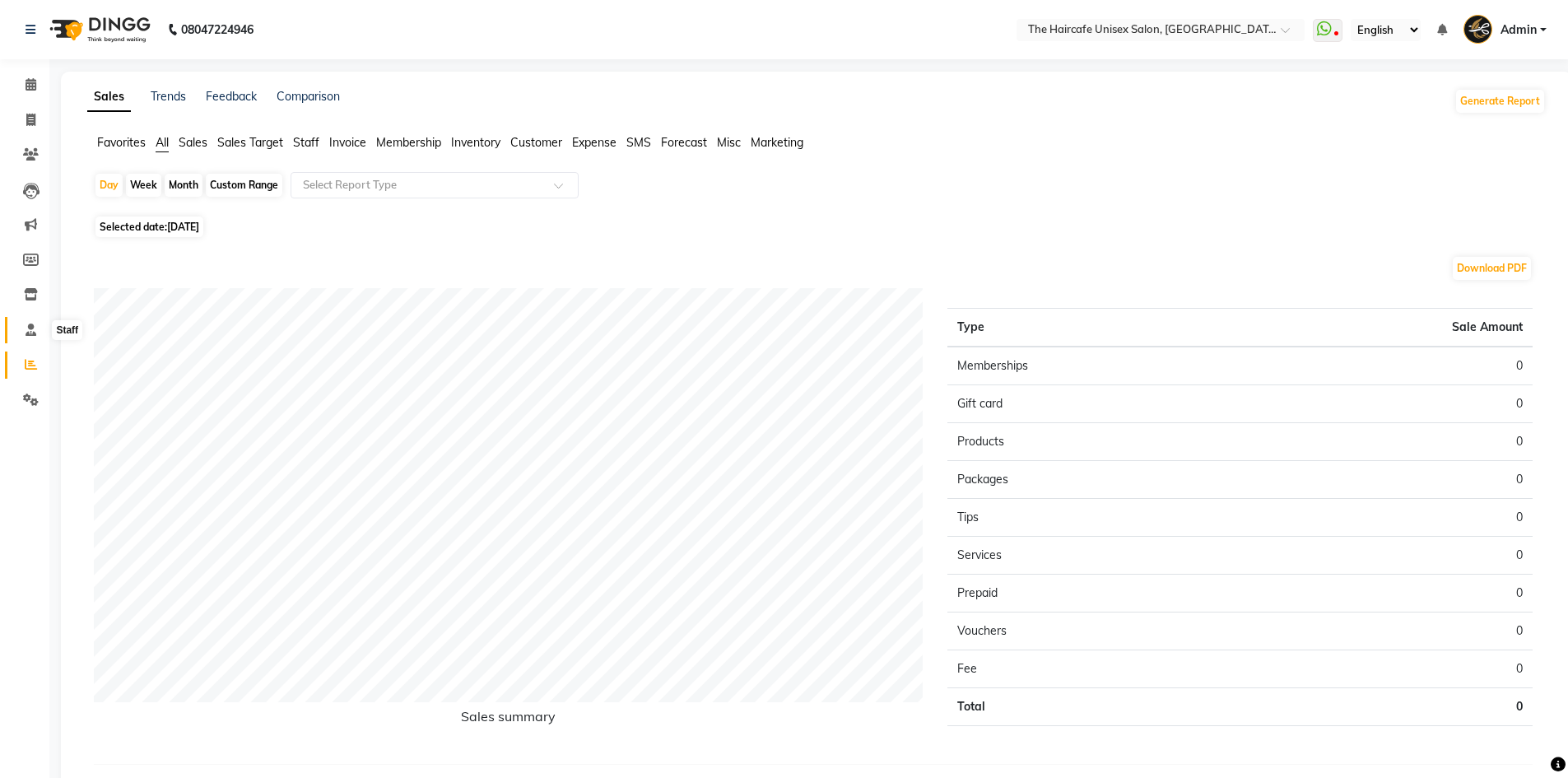
click at [31, 331] on icon at bounding box center [31, 330] width 11 height 12
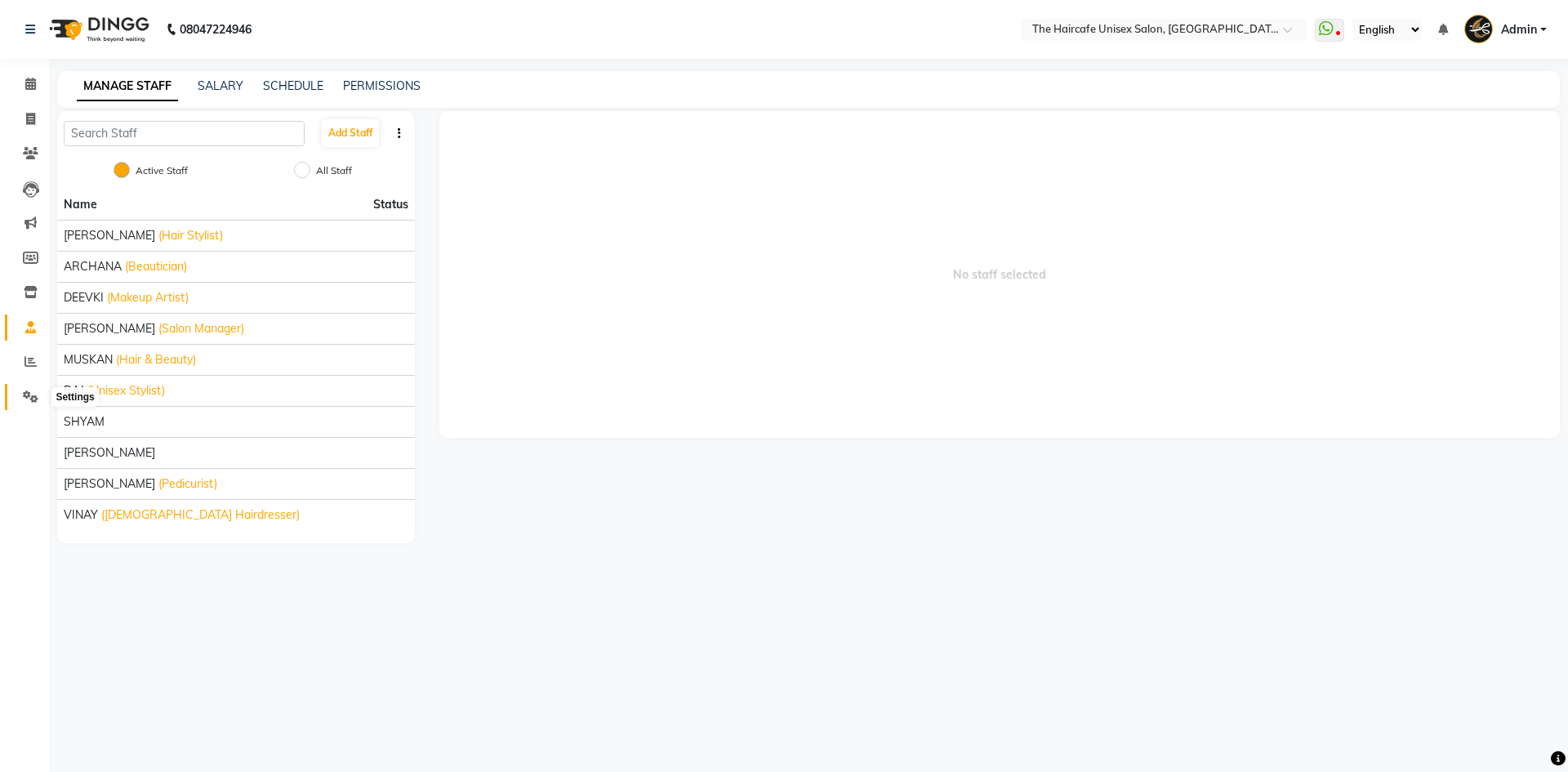
click at [31, 399] on icon at bounding box center [30, 397] width 16 height 12
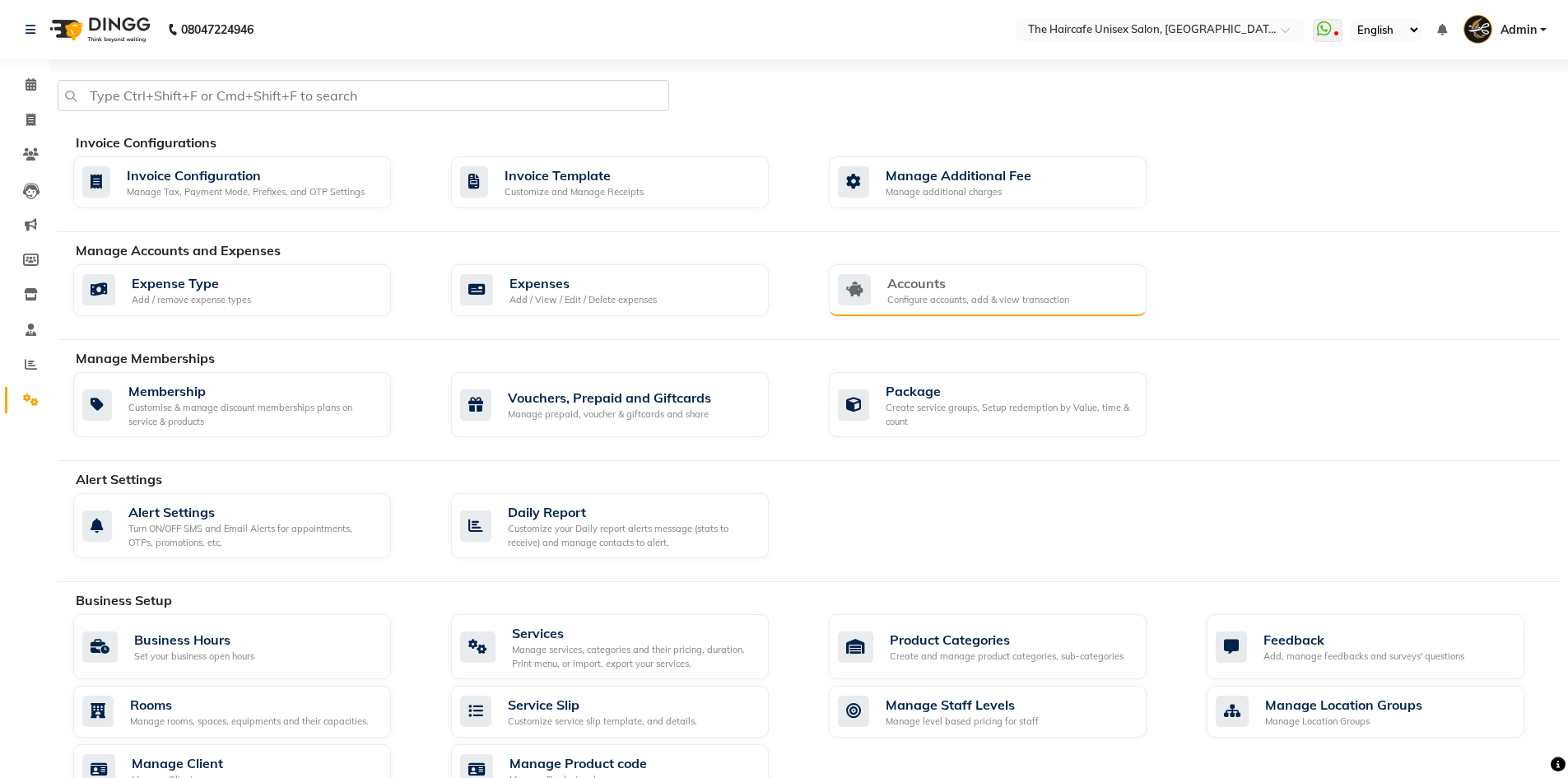
click at [917, 284] on div "Accounts" at bounding box center [978, 283] width 182 height 20
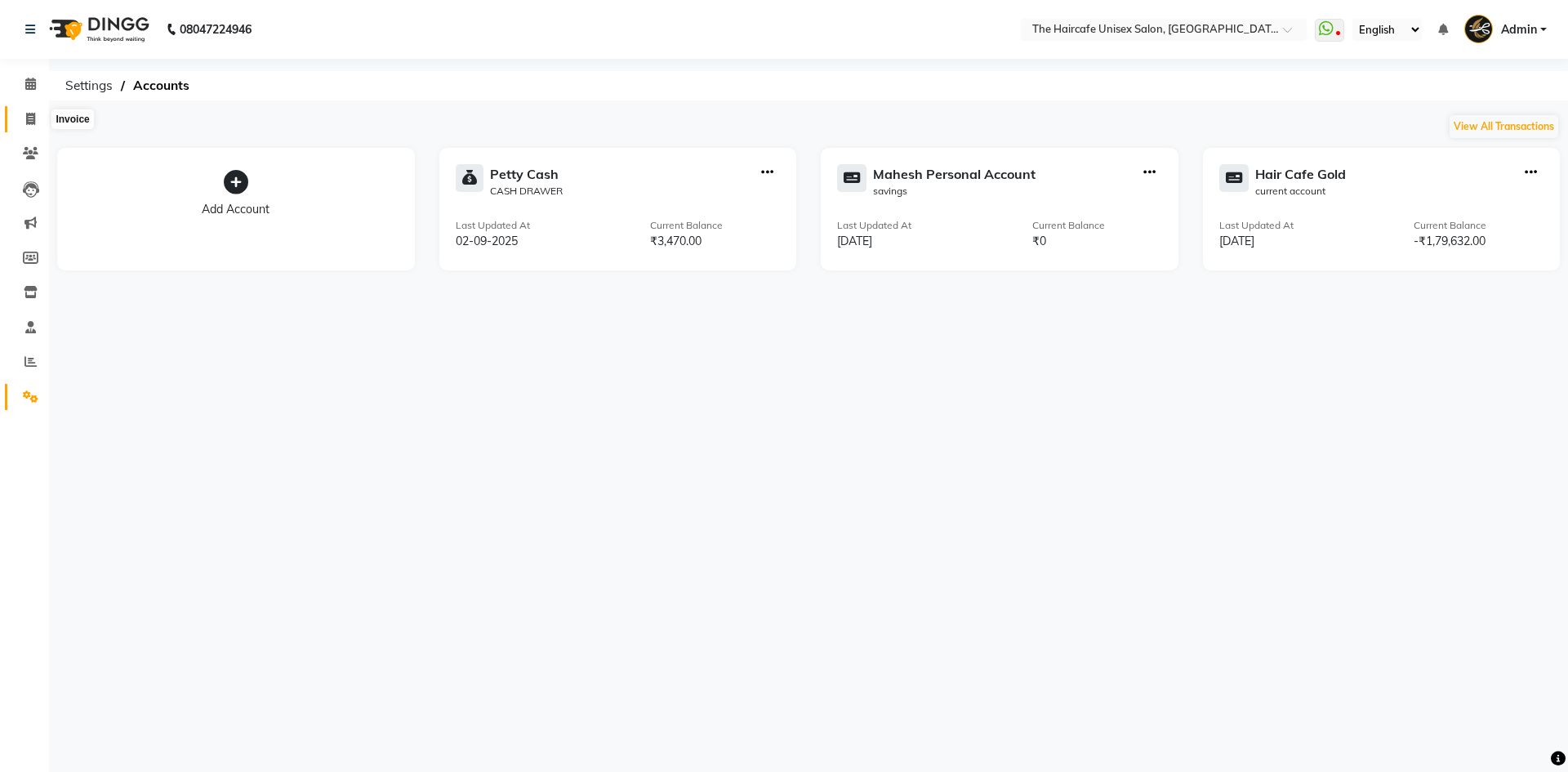
click at [29, 116] on icon at bounding box center [30, 119] width 9 height 12
select select "service"
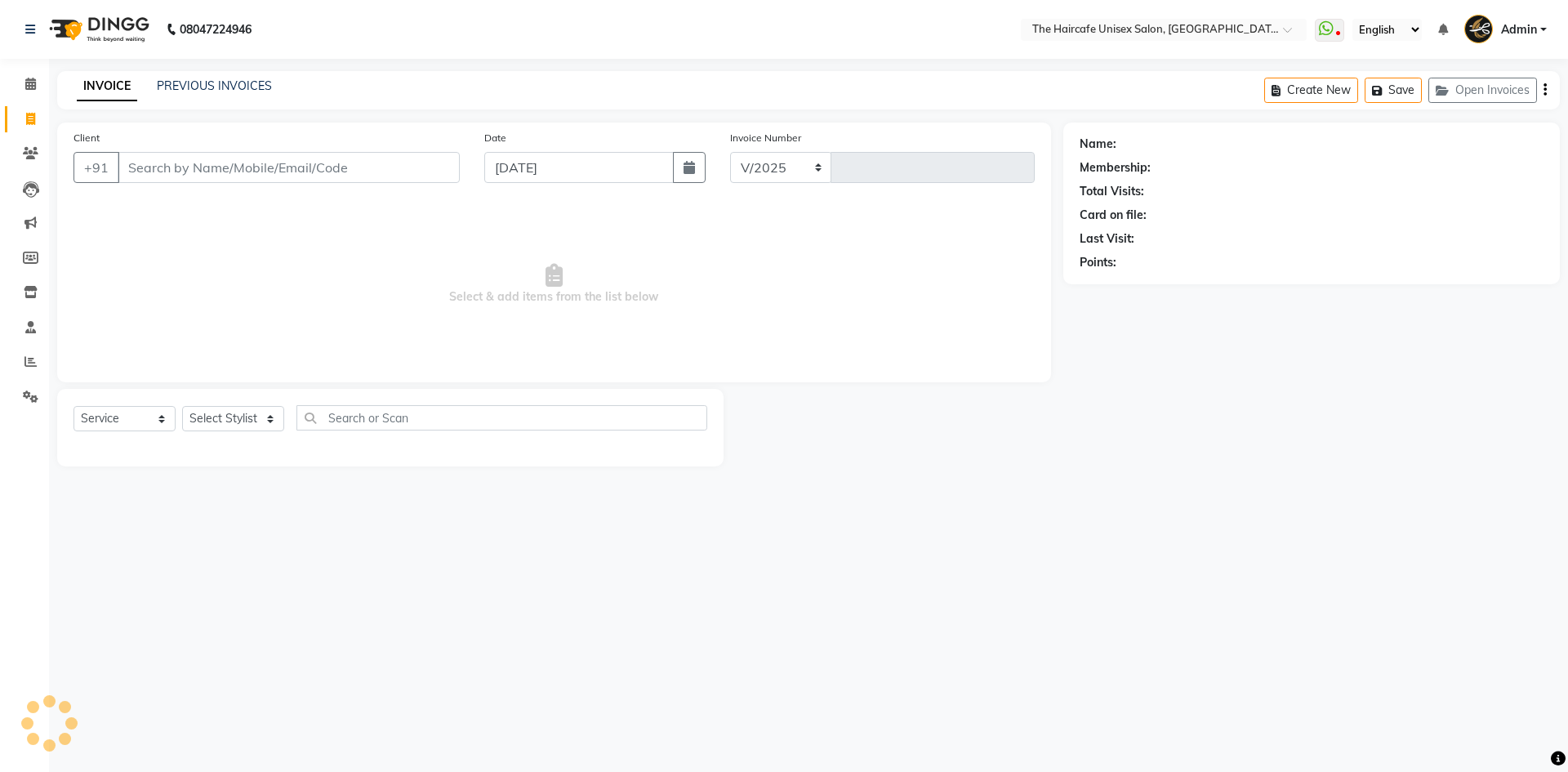
select select "7412"
type input "1589"
click at [219, 83] on link "PREVIOUS INVOICES" at bounding box center [214, 86] width 116 height 15
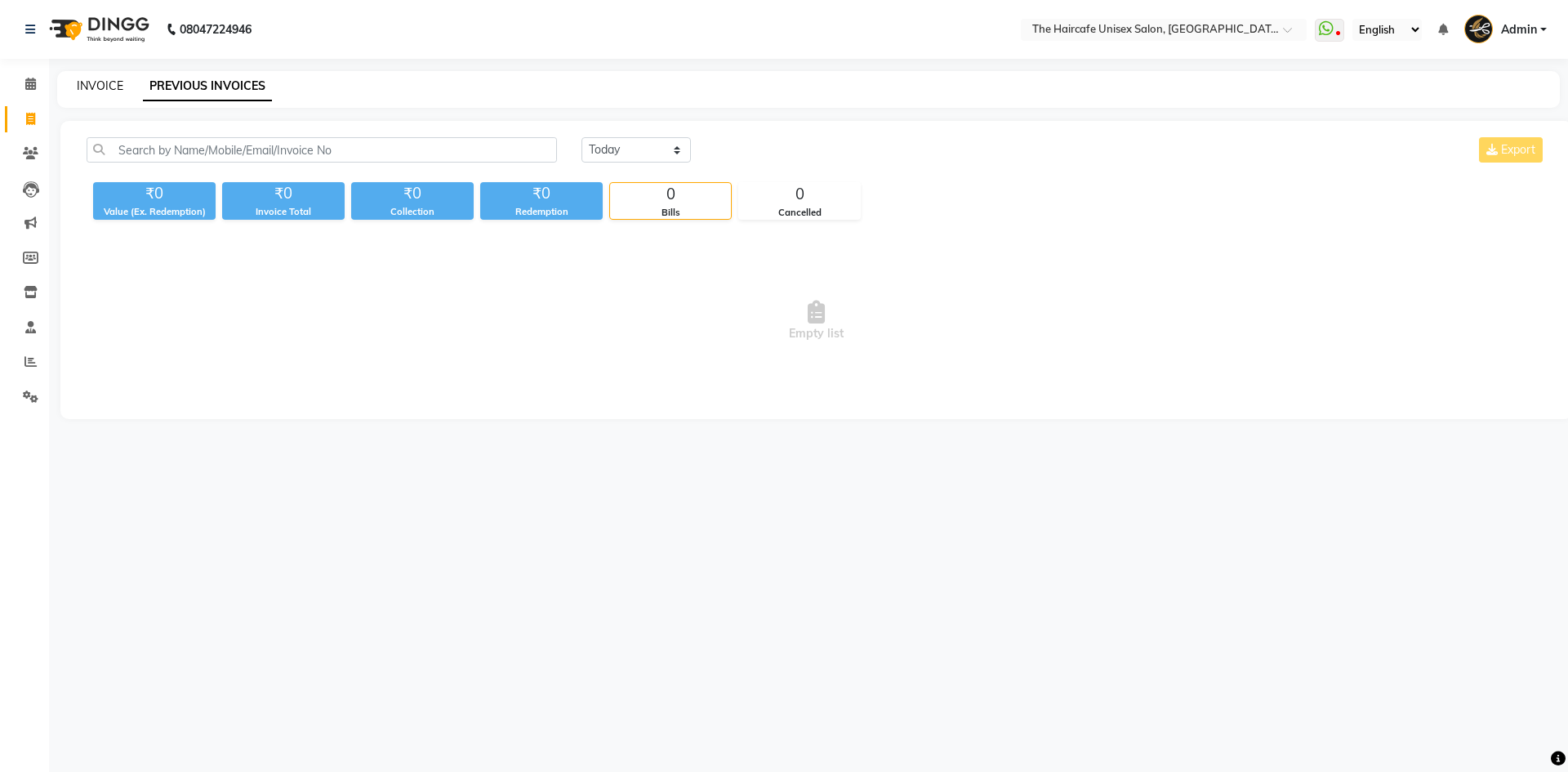
click at [109, 87] on link "INVOICE" at bounding box center [100, 86] width 47 height 15
select select "service"
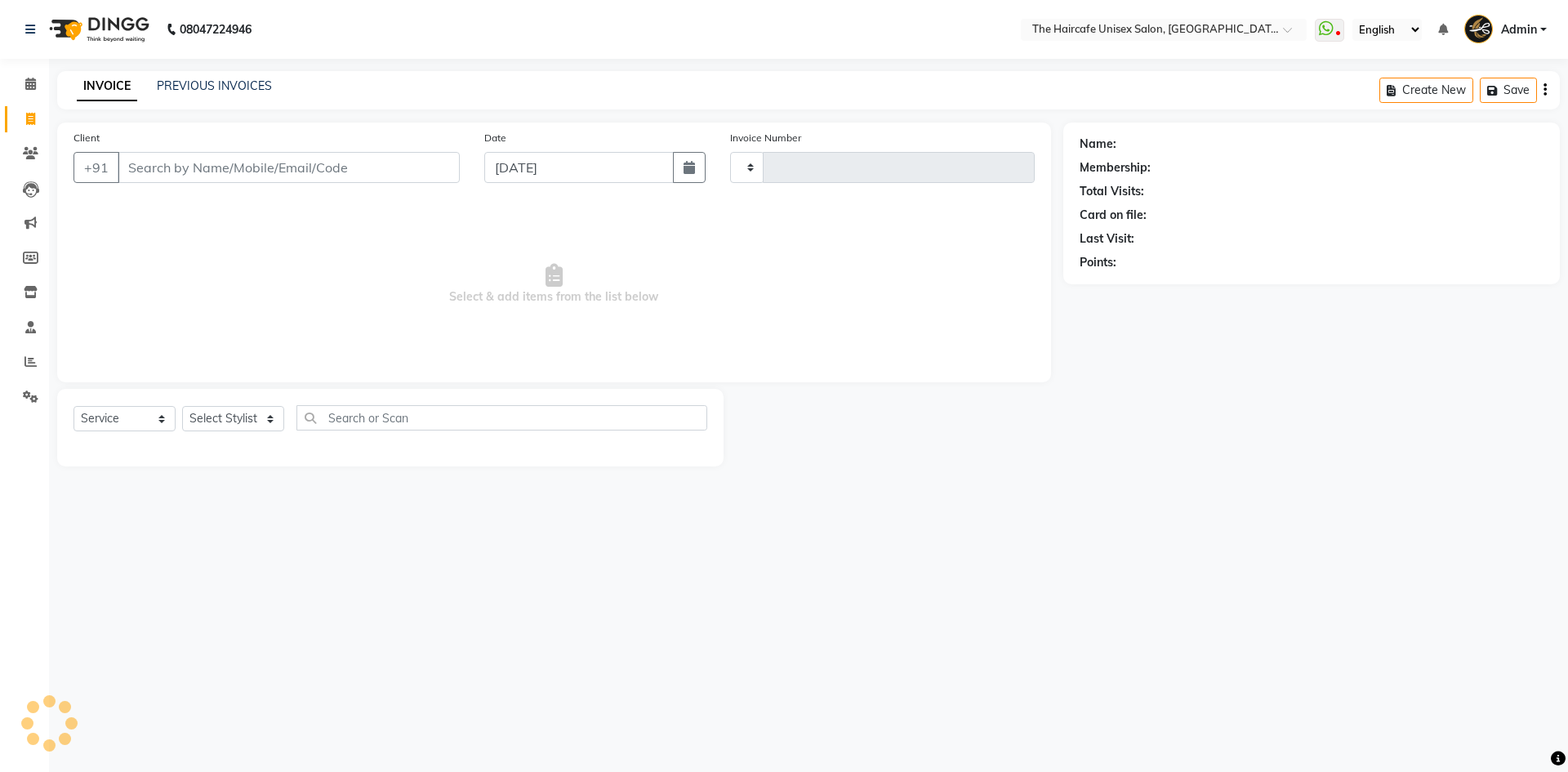
type input "1589"
select select "7412"
click at [25, 84] on icon at bounding box center [30, 84] width 11 height 12
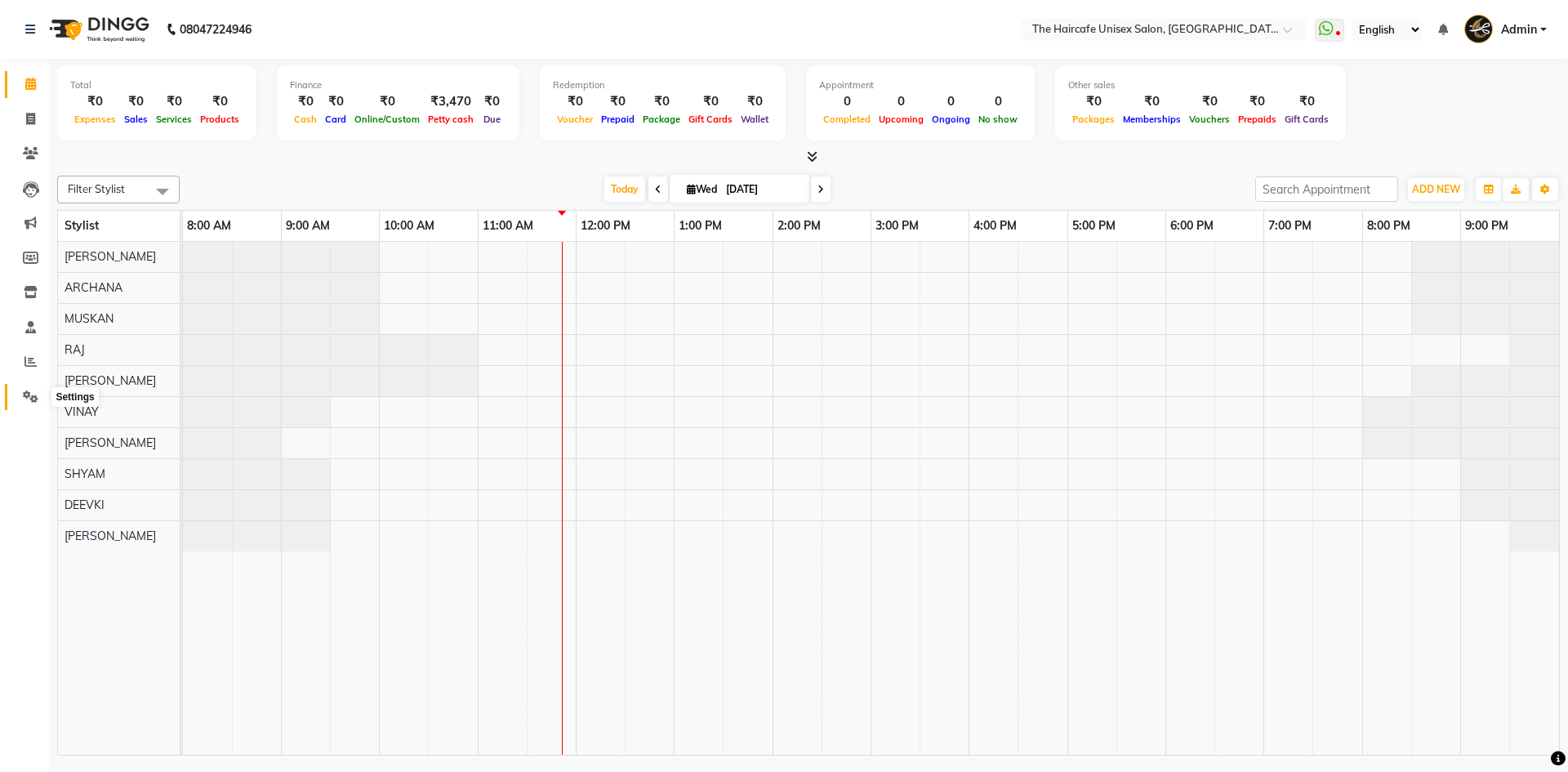
click at [29, 397] on icon at bounding box center [30, 397] width 16 height 12
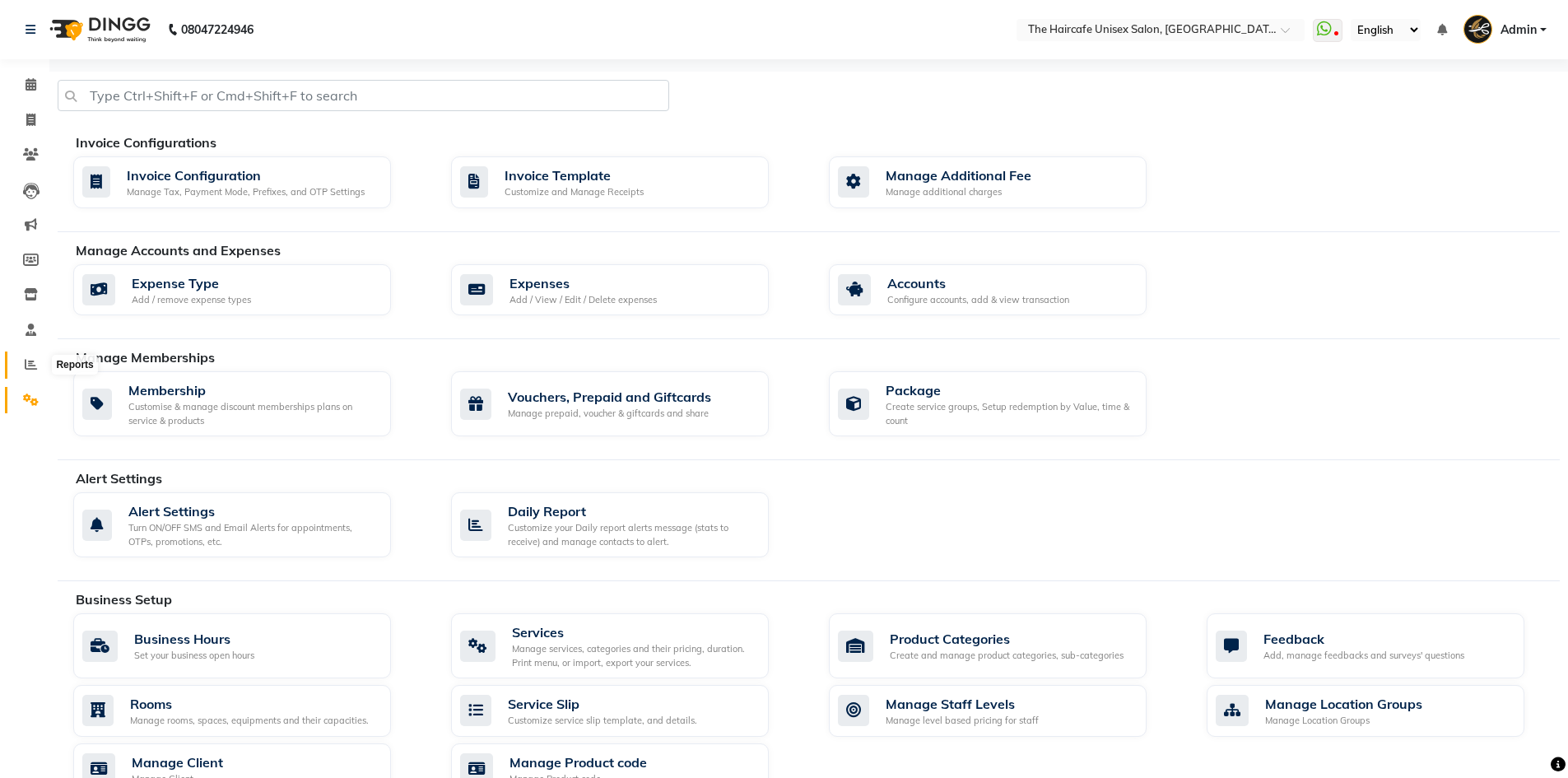
click at [22, 357] on span at bounding box center [31, 365] width 29 height 19
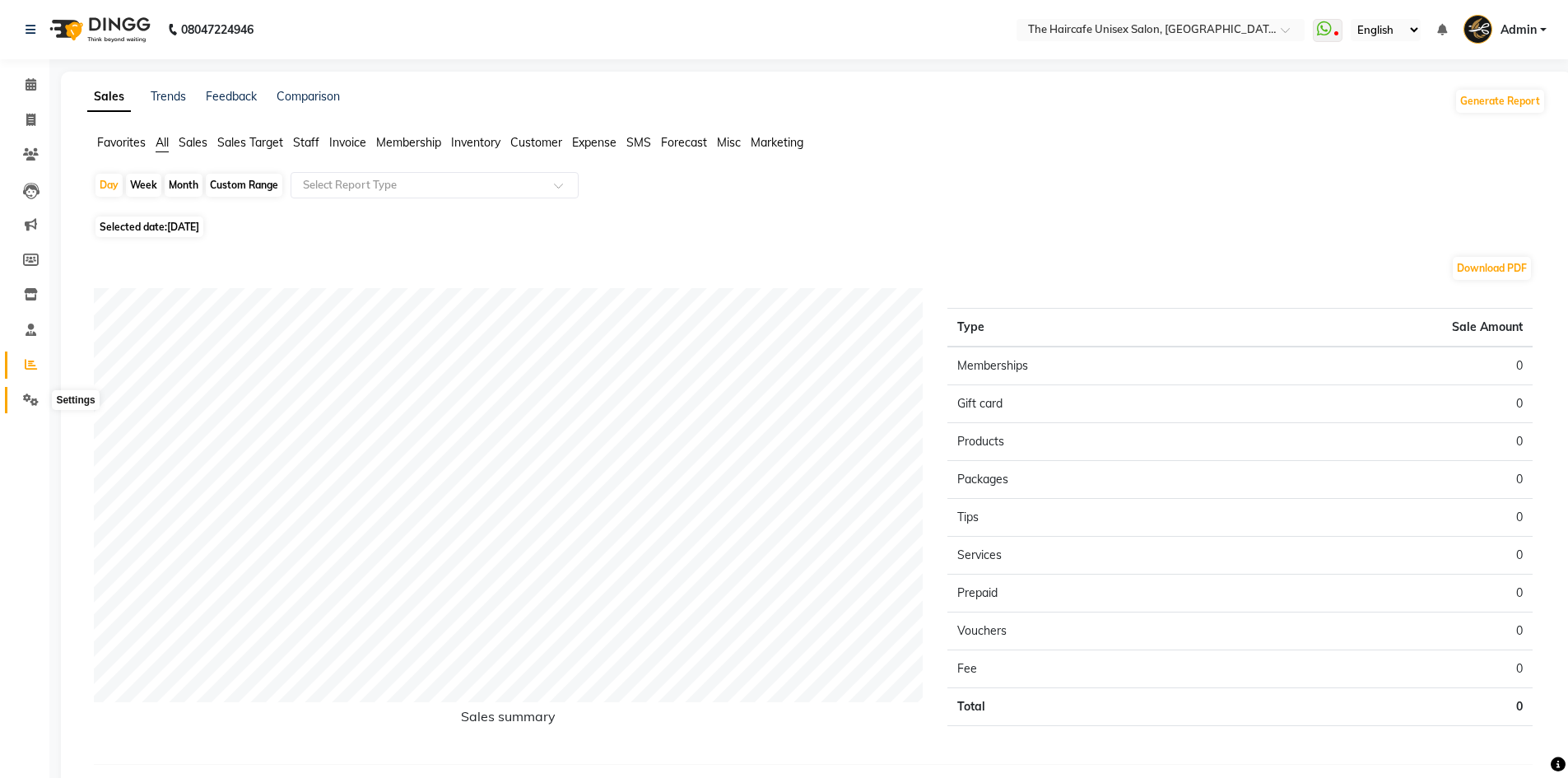
click at [25, 399] on icon at bounding box center [31, 400] width 16 height 12
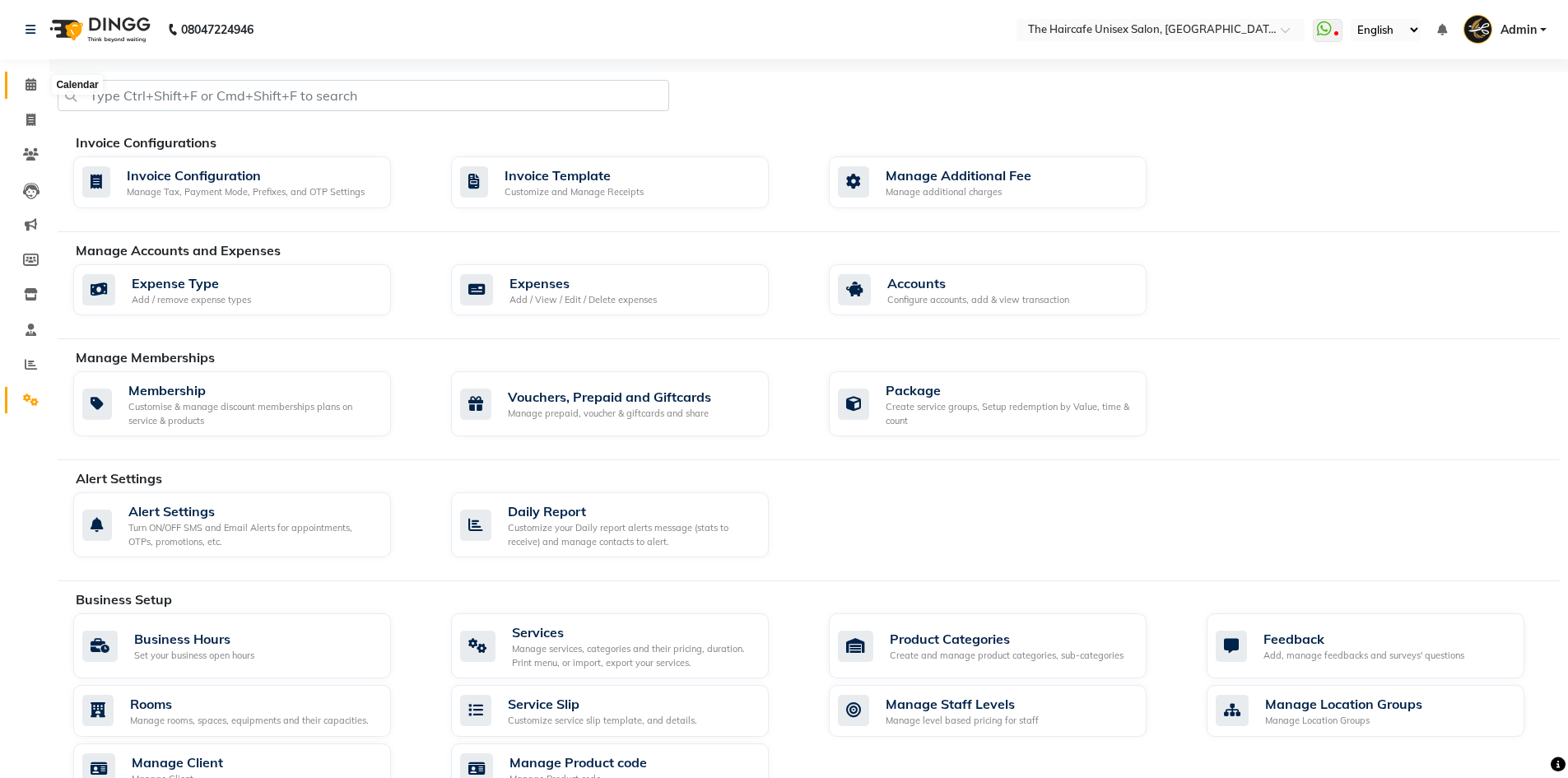
click at [33, 77] on span at bounding box center [31, 85] width 29 height 19
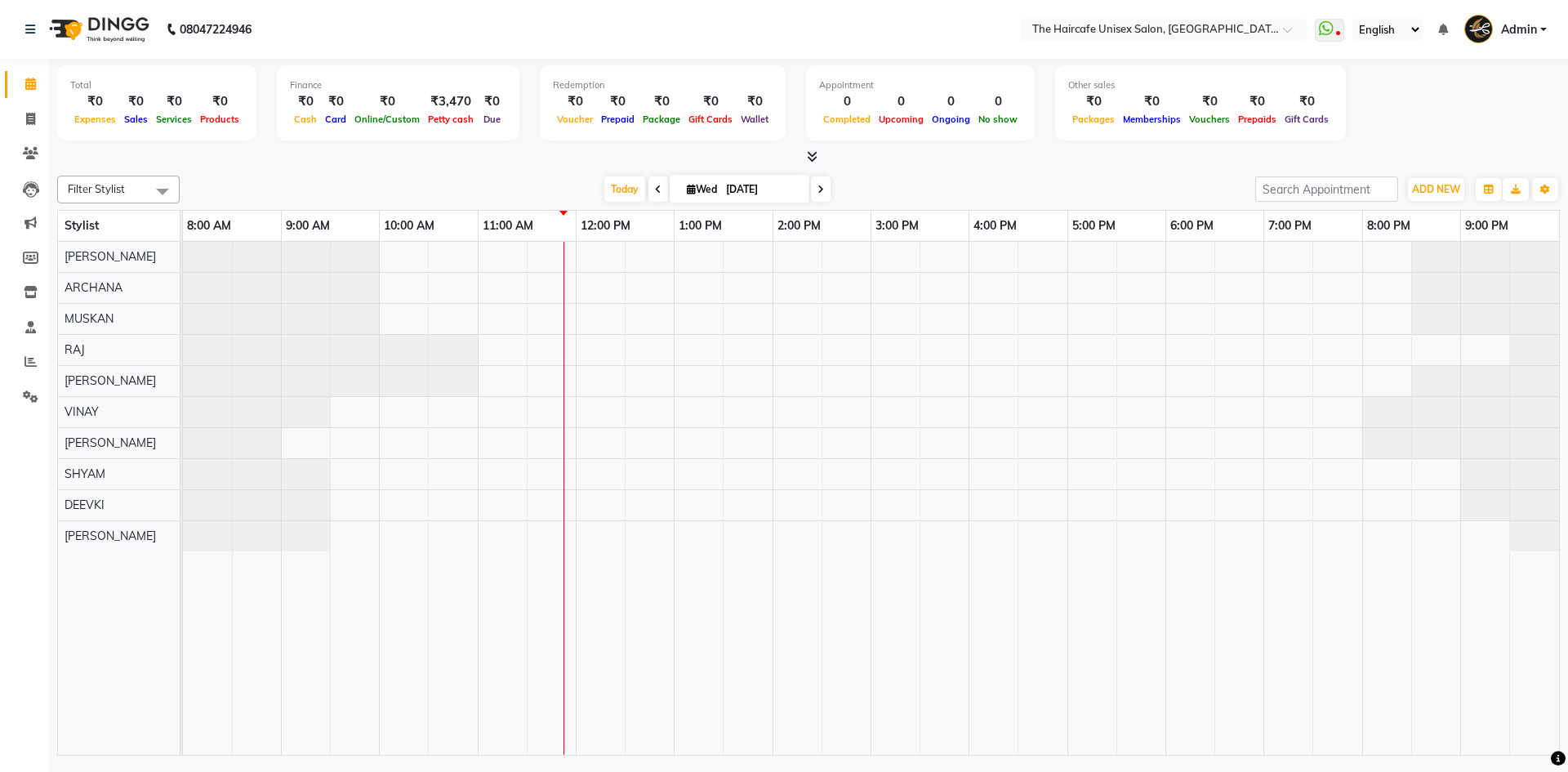
click at [812, 156] on icon at bounding box center [812, 156] width 11 height 12
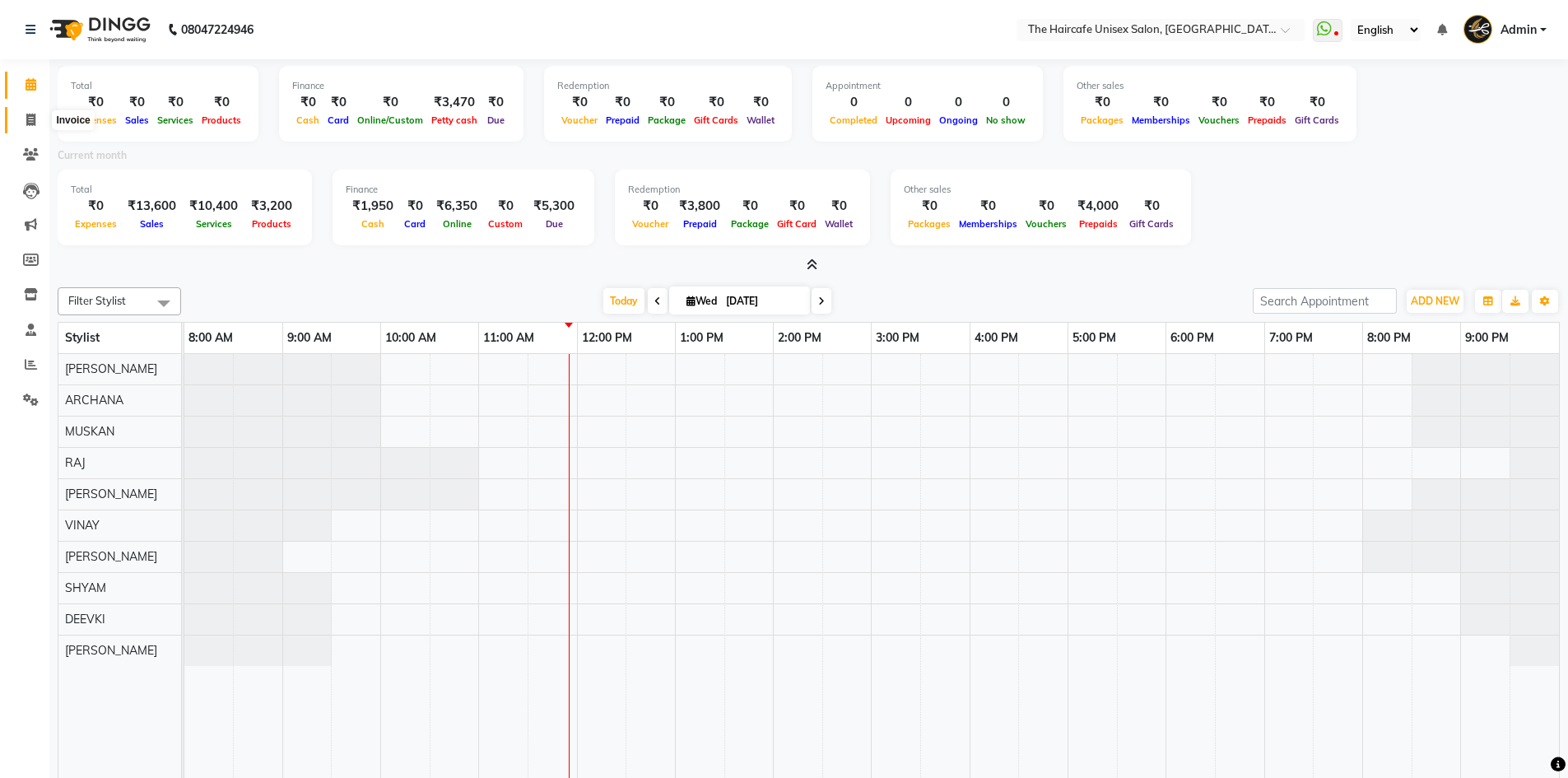
click at [32, 117] on icon at bounding box center [31, 120] width 9 height 12
select select "service"
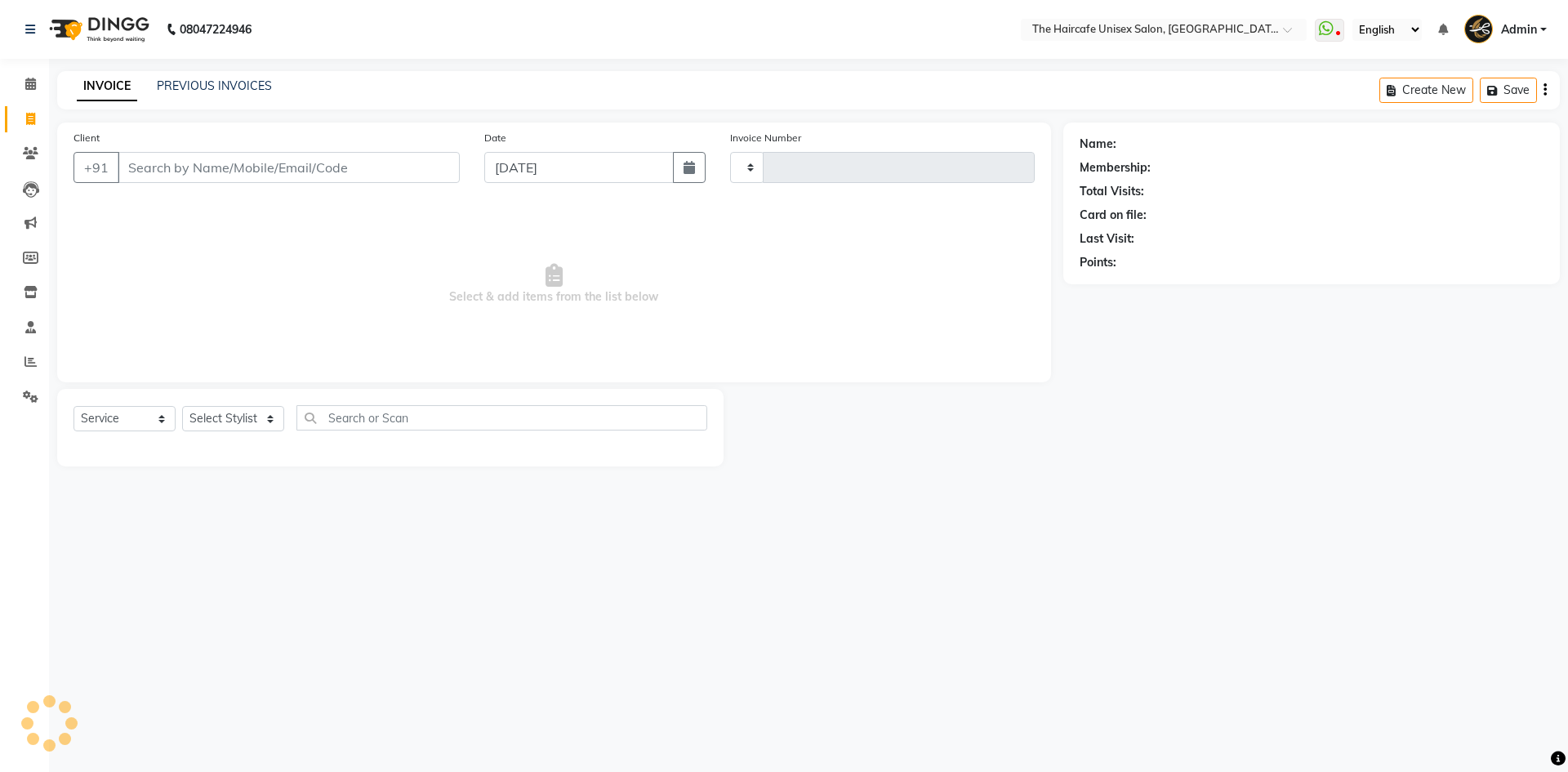
type input "1589"
select select "7412"
click at [268, 417] on select "Select Stylist [PERSON_NAME] [PERSON_NAME] [PERSON_NAME] [PERSON_NAME] SHYAM SH…" at bounding box center [233, 418] width 102 height 25
select select "68578"
click at [182, 406] on select "Select Stylist [PERSON_NAME] [PERSON_NAME] [PERSON_NAME] [PERSON_NAME] SHYAM SH…" at bounding box center [233, 418] width 102 height 25
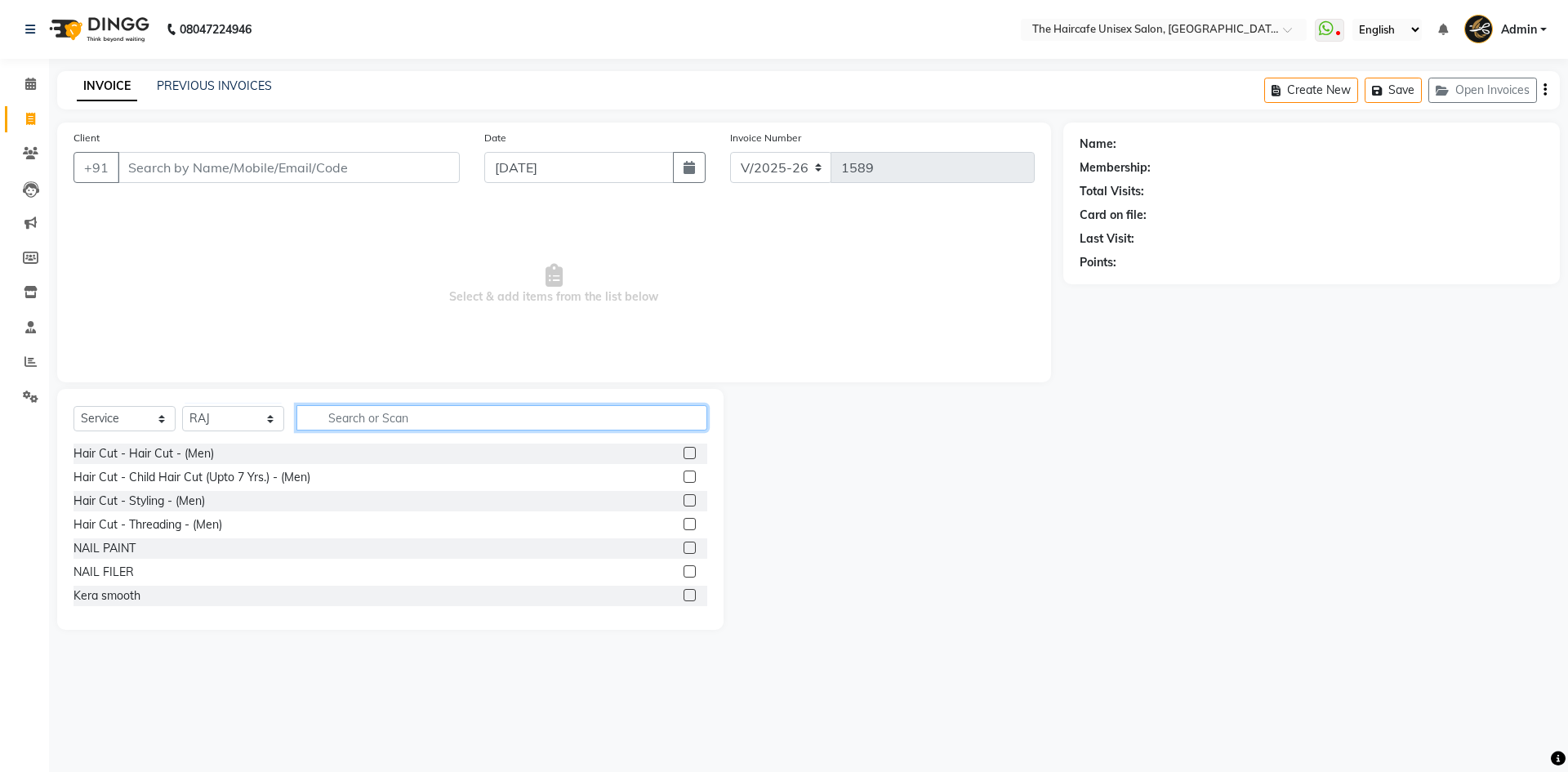
click at [394, 421] on input "text" at bounding box center [501, 418] width 410 height 25
type input "CUT"
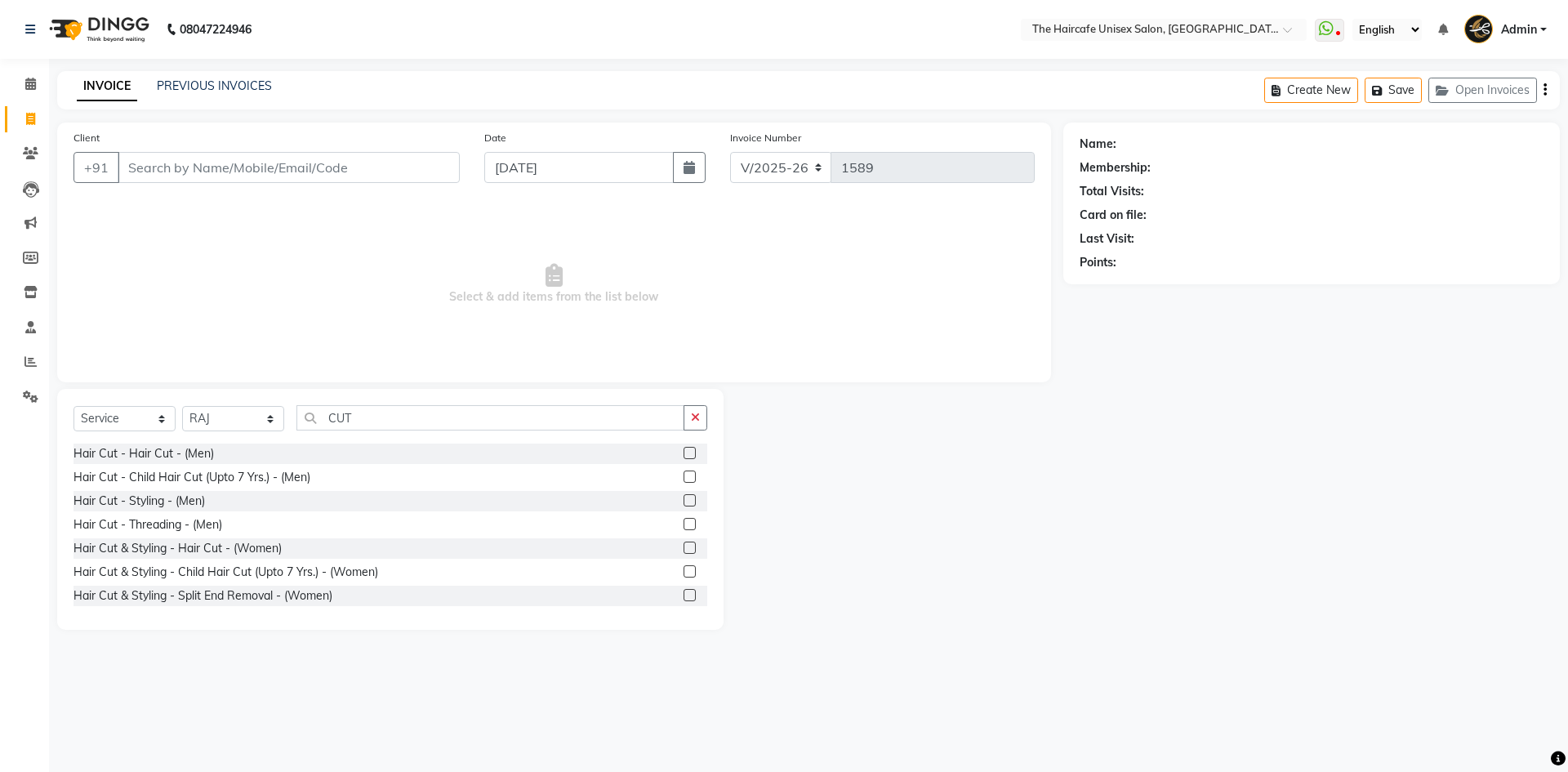
click at [683, 548] on label at bounding box center [689, 547] width 12 height 12
click at [683, 548] on input "checkbox" at bounding box center [688, 548] width 11 height 11
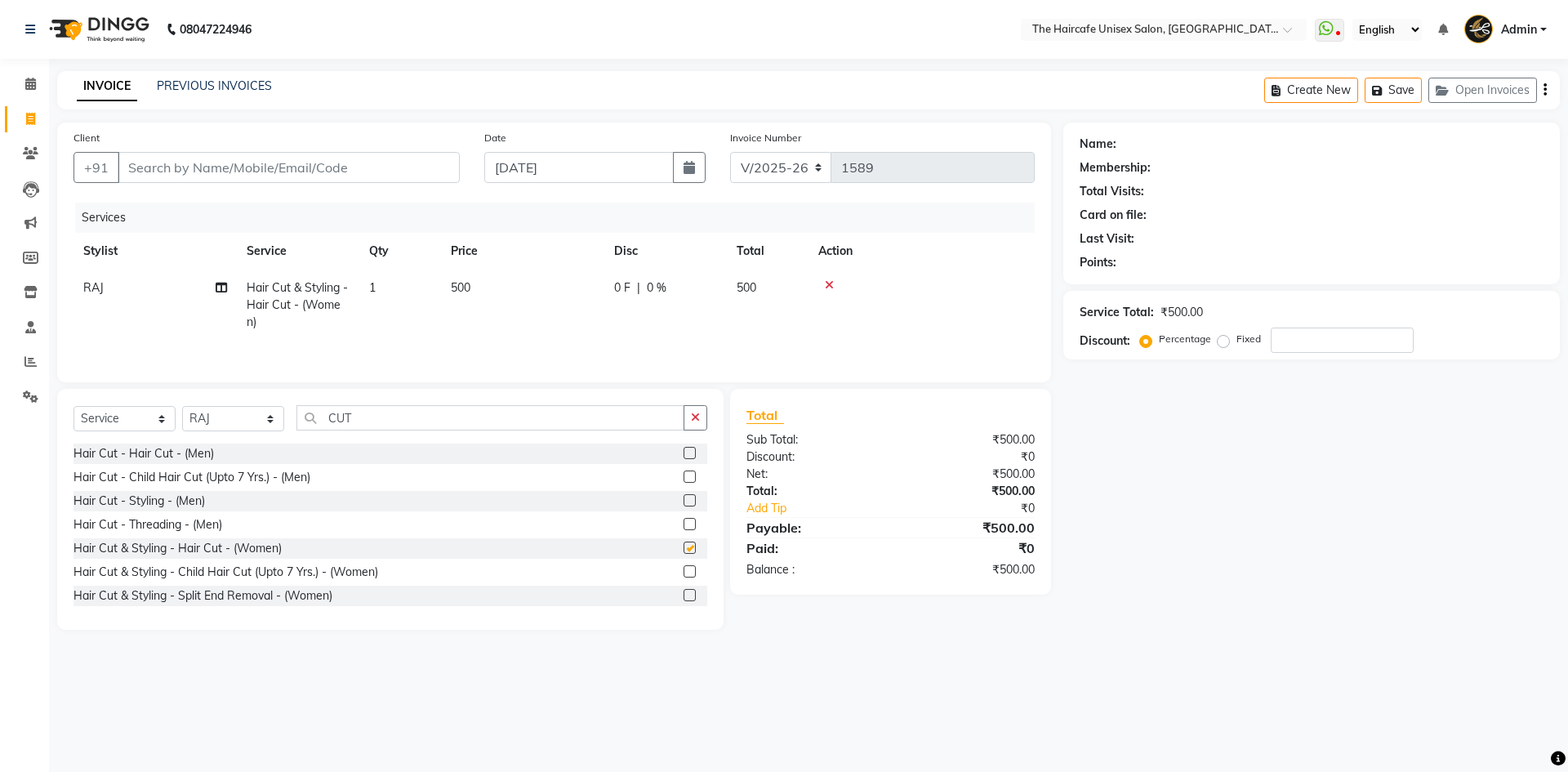
checkbox input "false"
click at [541, 410] on input "CUT" at bounding box center [491, 418] width 388 height 25
type input "C"
